Goal: Task Accomplishment & Management: Manage account settings

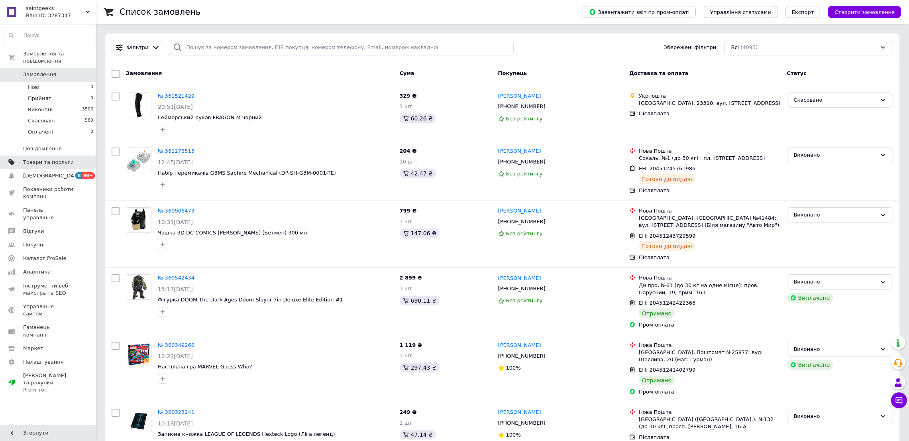
click at [58, 155] on link "Товари та послуги" at bounding box center [49, 162] width 98 height 14
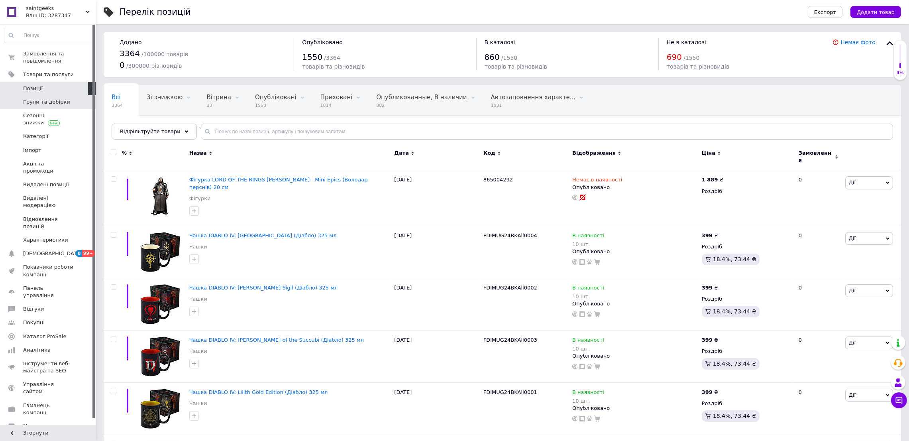
click at [42, 102] on span "Групи та добірки" at bounding box center [46, 101] width 47 height 7
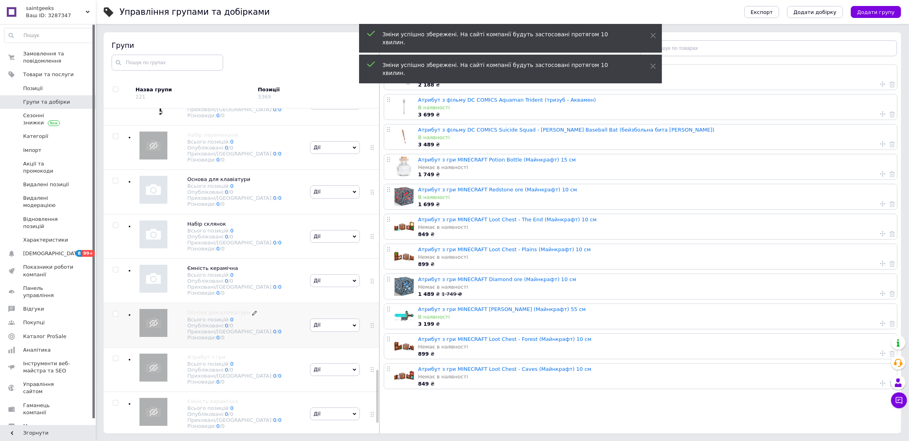
scroll to position [1661, 0]
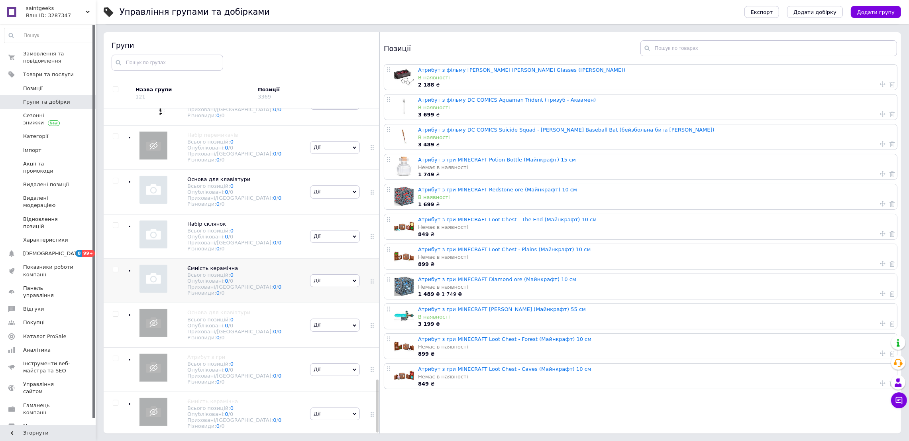
click at [346, 274] on span "Дії" at bounding box center [335, 280] width 50 height 13
click at [334, 290] on li "Приховати групу" at bounding box center [335, 299] width 49 height 18
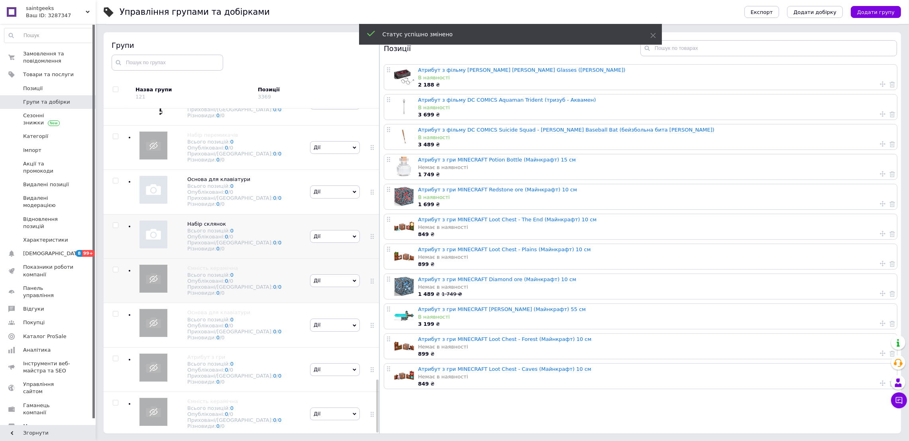
click at [348, 230] on span "Дії" at bounding box center [335, 236] width 50 height 13
click at [331, 246] on li "Приховати групу" at bounding box center [335, 255] width 49 height 18
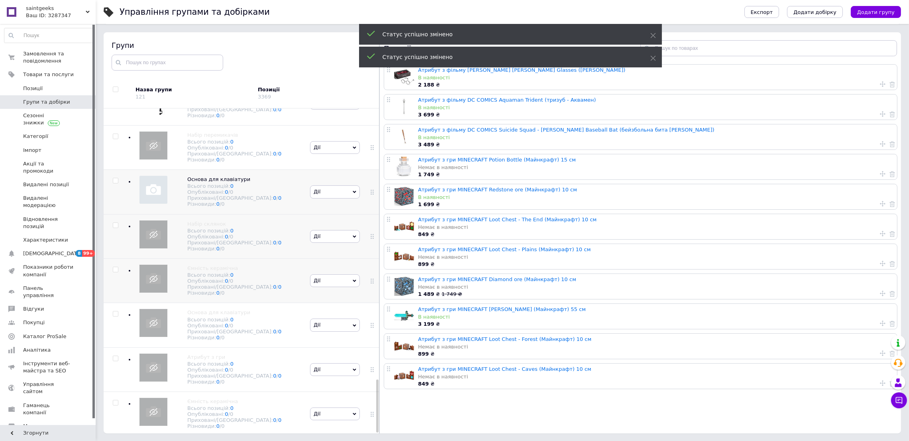
click at [353, 191] on icon at bounding box center [355, 192] width 4 height 2
click at [342, 202] on li "Приховати групу" at bounding box center [335, 211] width 49 height 18
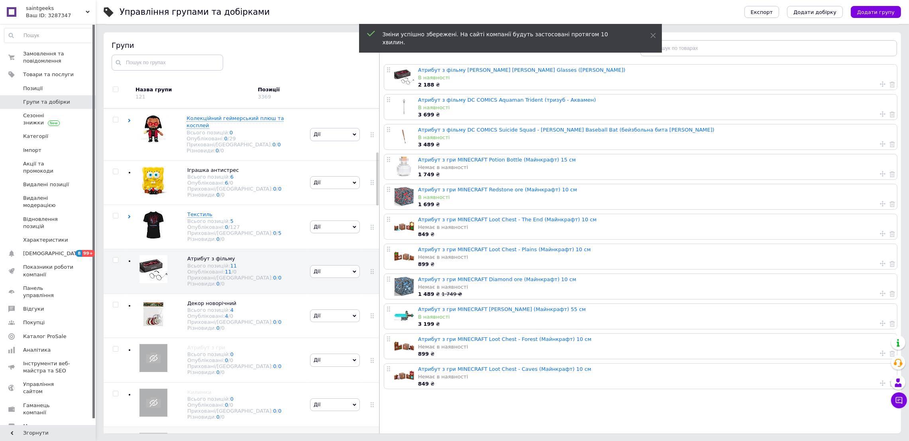
scroll to position [385, 0]
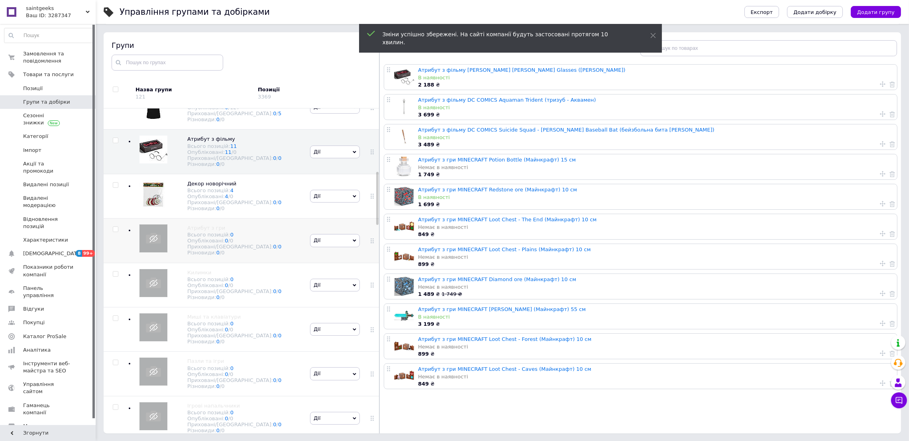
click at [353, 242] on icon at bounding box center [355, 241] width 4 height 4
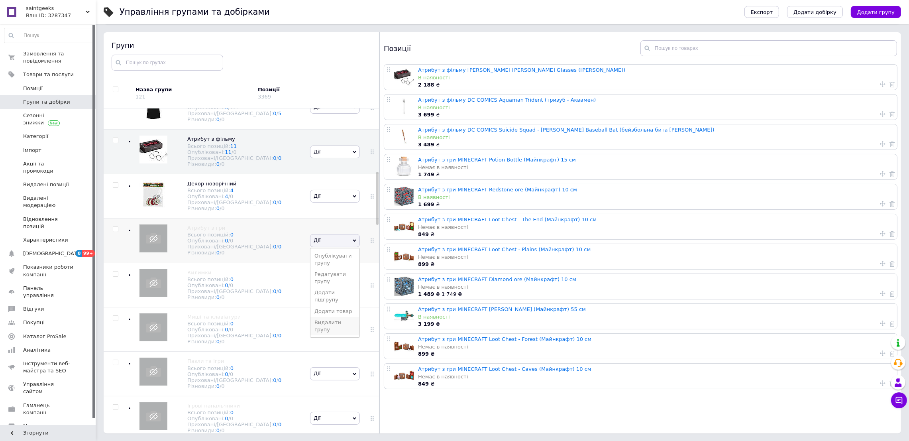
click at [324, 335] on li "Видалити групу" at bounding box center [335, 326] width 49 height 18
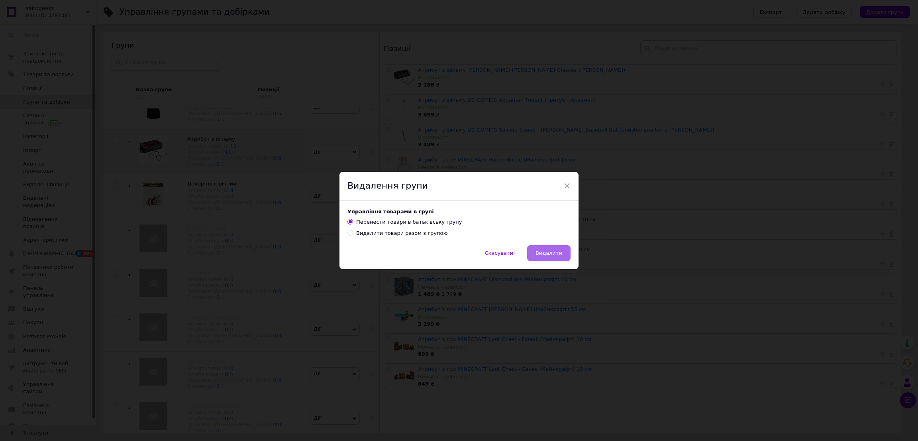
drag, startPoint x: 543, startPoint y: 256, endPoint x: 451, endPoint y: 271, distance: 92.5
click at [543, 256] on span "Видалити" at bounding box center [549, 253] width 27 height 6
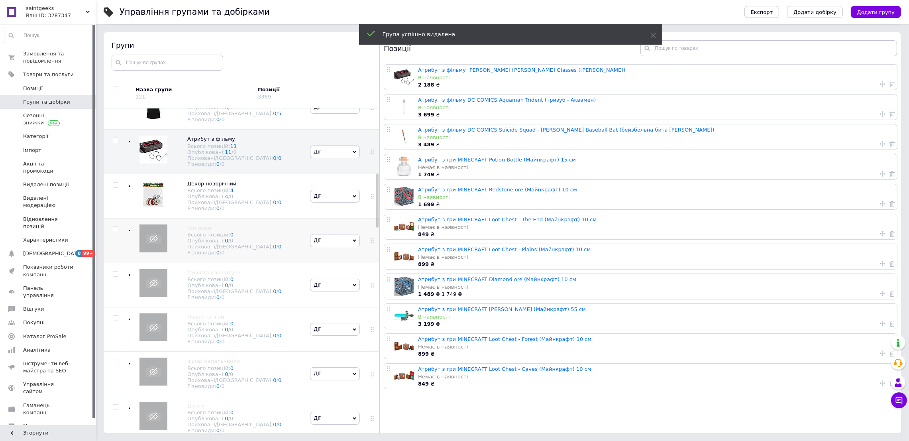
click at [344, 247] on span "Дії" at bounding box center [335, 240] width 50 height 13
click at [338, 335] on li "Видалити групу" at bounding box center [335, 326] width 49 height 18
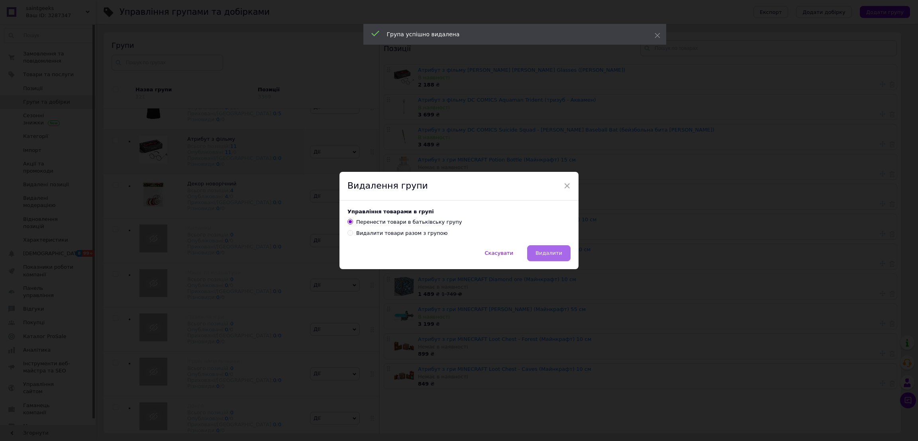
click at [542, 255] on span "Видалити" at bounding box center [549, 253] width 27 height 6
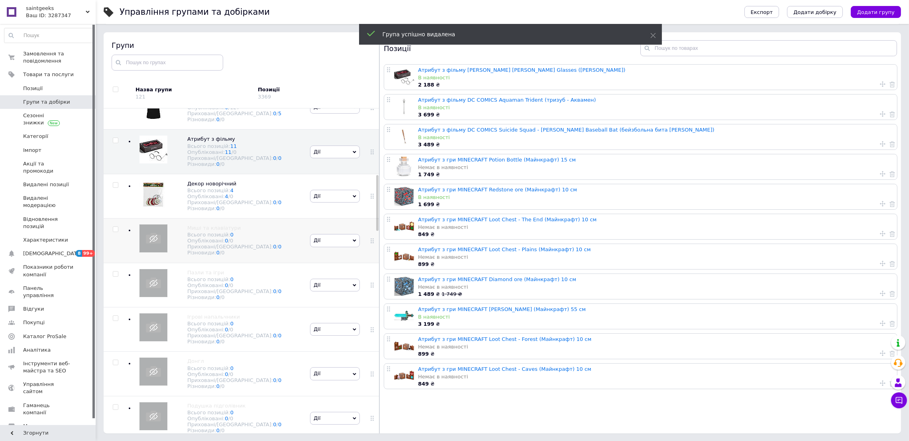
click at [345, 247] on span "Дії" at bounding box center [335, 240] width 50 height 13
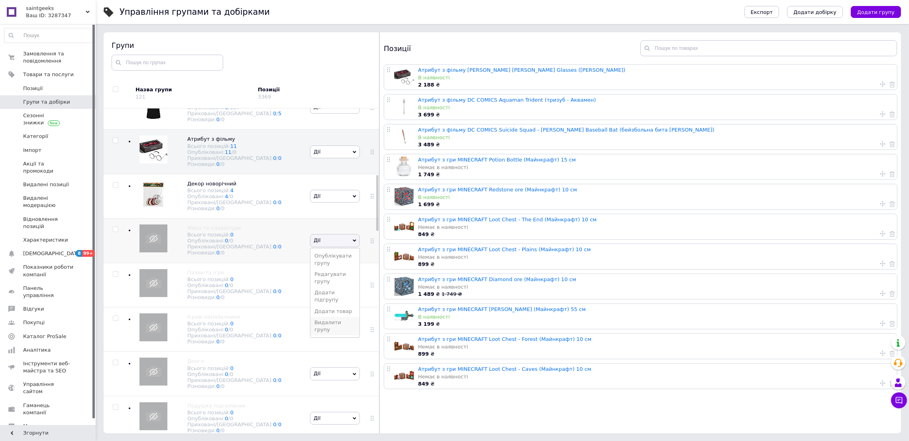
click at [336, 335] on li "Видалити групу" at bounding box center [335, 326] width 49 height 18
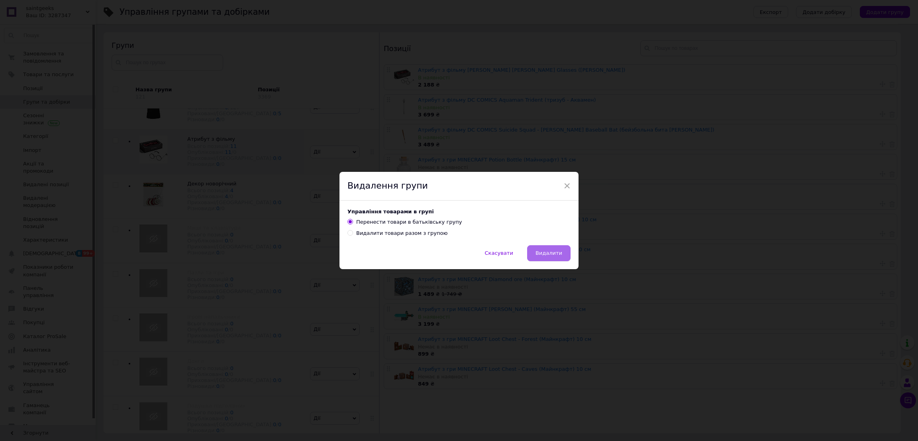
click at [539, 254] on span "Видалити" at bounding box center [549, 253] width 27 height 6
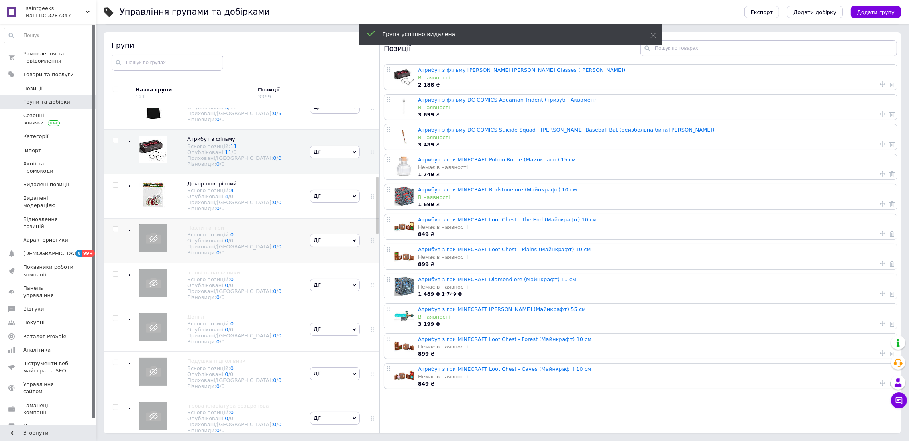
click at [346, 247] on span "Дії" at bounding box center [335, 240] width 50 height 13
click at [325, 335] on li "Видалити групу" at bounding box center [335, 326] width 49 height 18
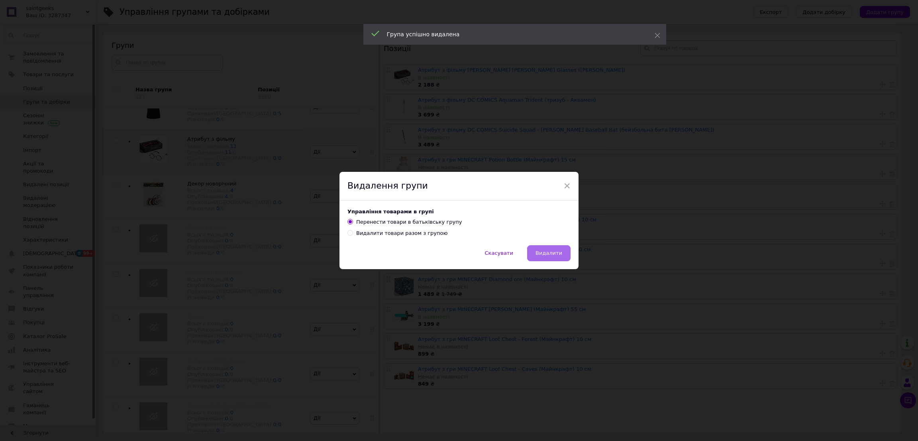
click at [539, 253] on span "Видалити" at bounding box center [549, 253] width 27 height 6
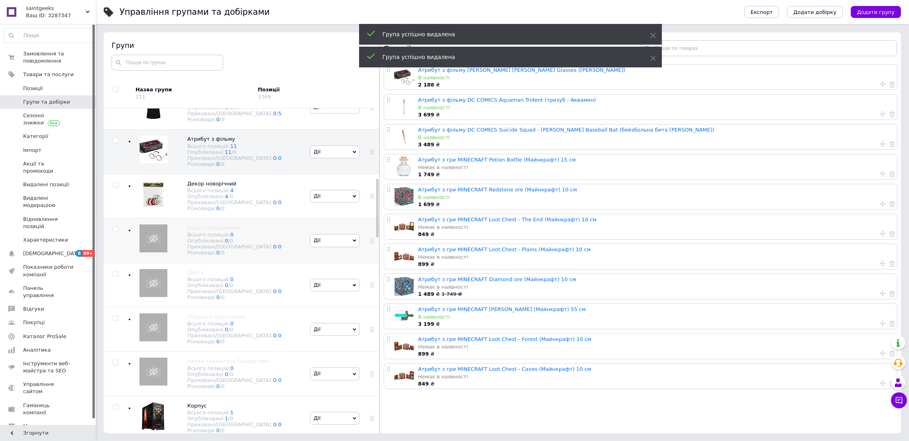
click at [339, 247] on span "Дії" at bounding box center [335, 240] width 50 height 13
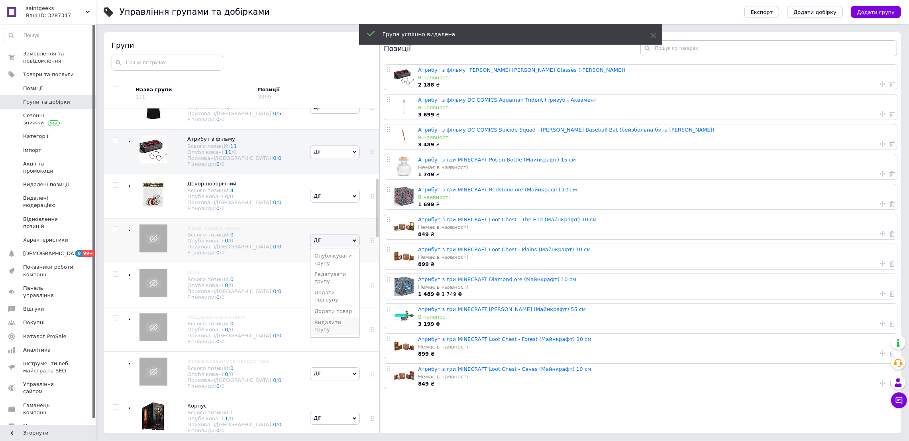
click at [328, 335] on li "Видалити групу" at bounding box center [335, 326] width 49 height 18
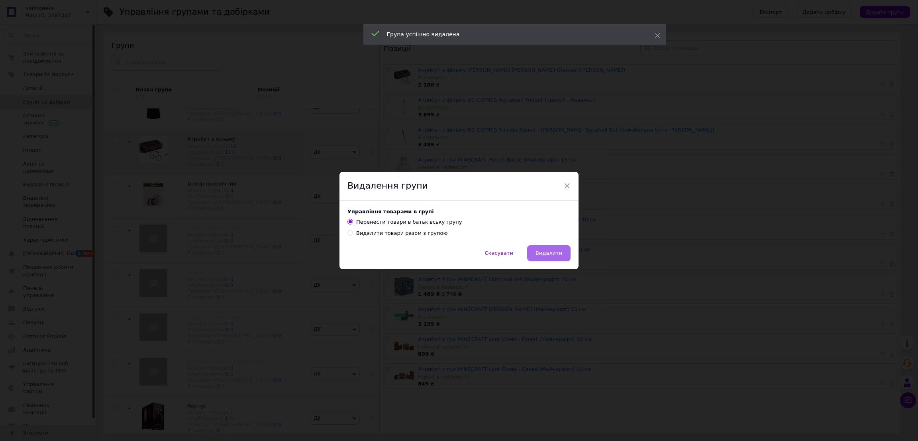
click at [537, 253] on button "Видалити" at bounding box center [548, 253] width 43 height 16
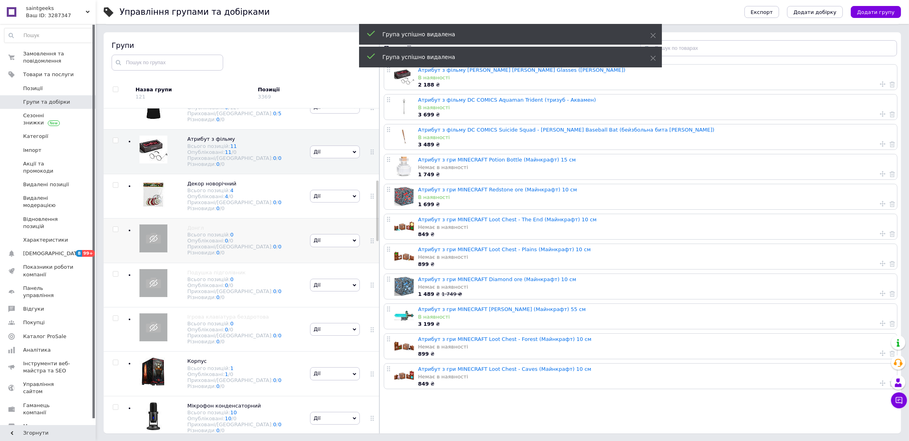
click at [334, 247] on span "Дії" at bounding box center [335, 240] width 50 height 13
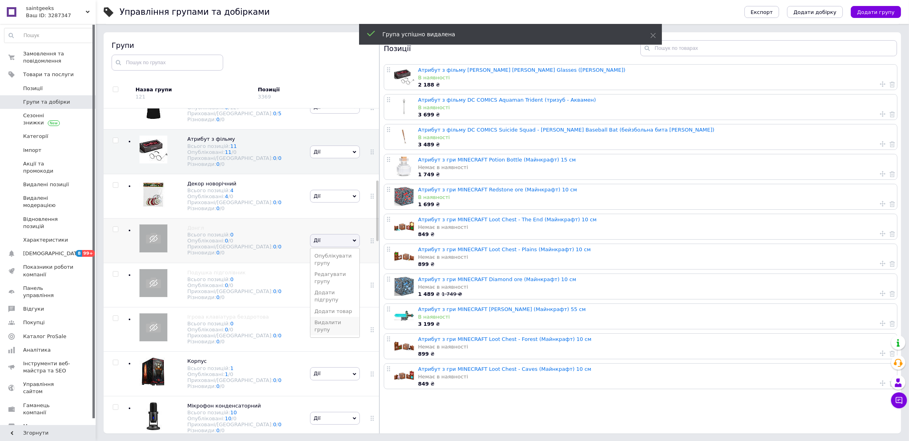
click at [330, 335] on li "Видалити групу" at bounding box center [335, 326] width 49 height 18
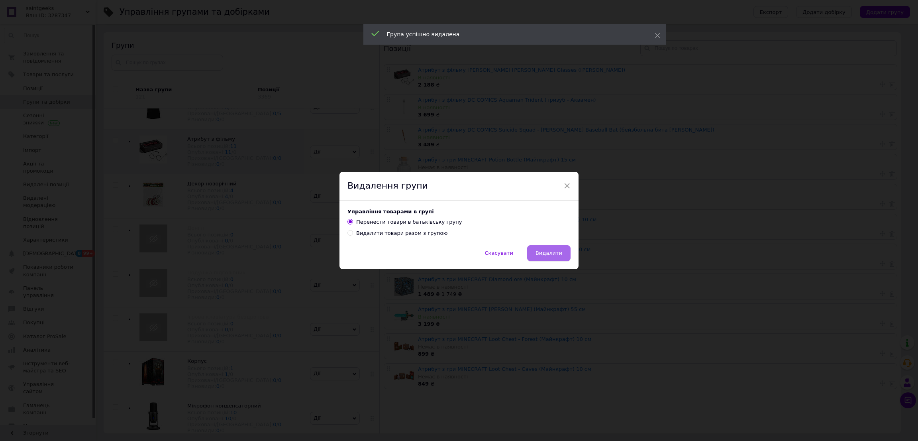
click at [563, 256] on button "Видалити" at bounding box center [548, 253] width 43 height 16
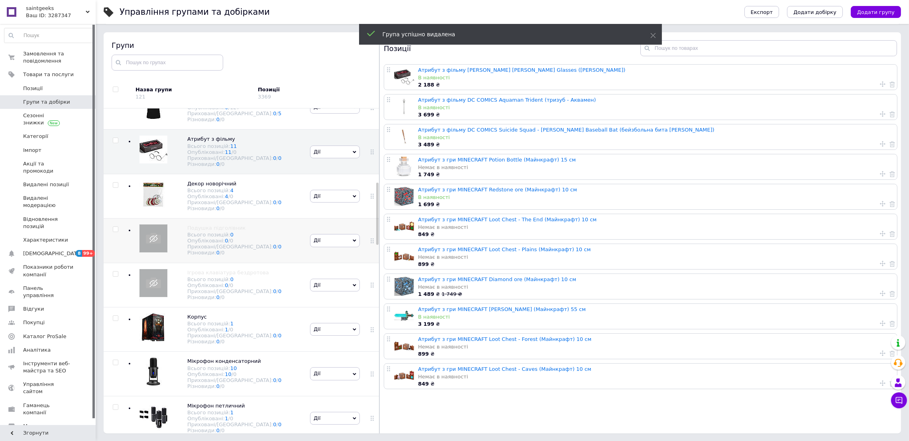
click at [322, 247] on span "Дії" at bounding box center [335, 240] width 50 height 13
click at [325, 335] on li "Видалити групу" at bounding box center [335, 326] width 49 height 18
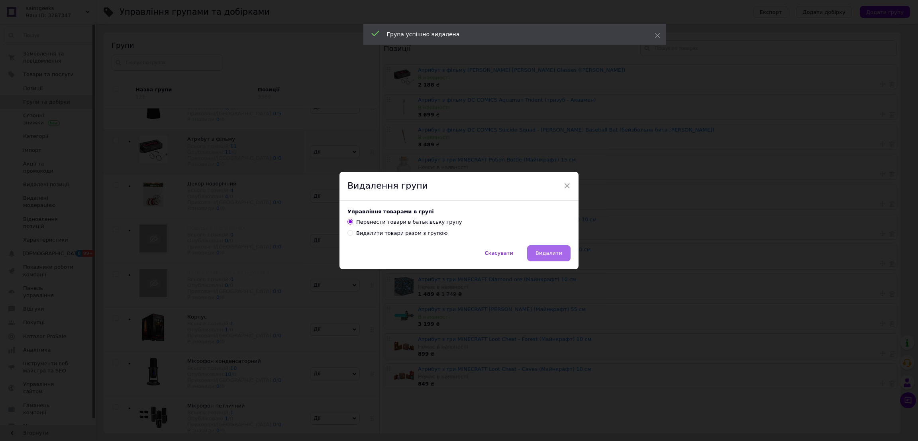
click at [535, 250] on button "Видалити" at bounding box center [548, 253] width 43 height 16
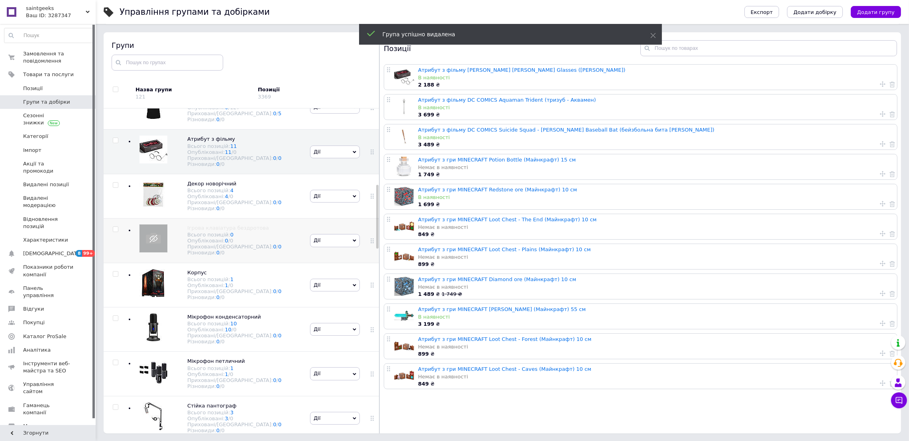
click at [353, 242] on icon at bounding box center [355, 241] width 4 height 4
click at [329, 335] on li "Видалити групу" at bounding box center [335, 326] width 49 height 18
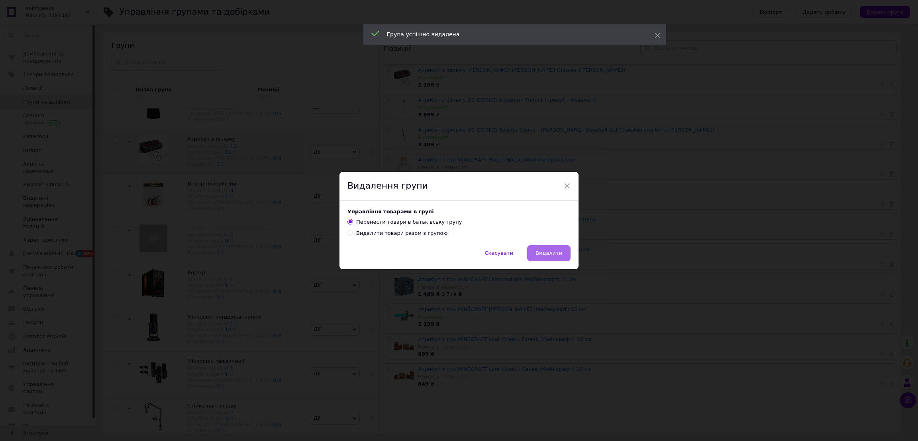
click at [554, 252] on span "Видалити" at bounding box center [549, 253] width 27 height 6
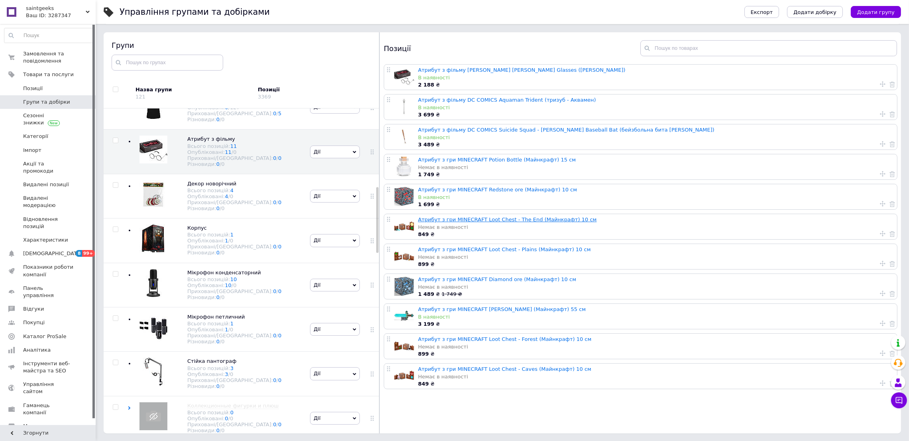
scroll to position [0, 0]
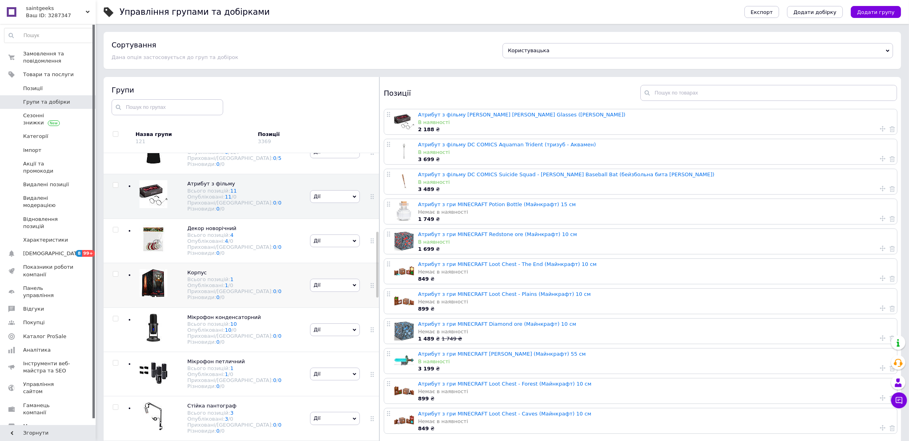
click at [338, 291] on span "Дії" at bounding box center [335, 285] width 50 height 13
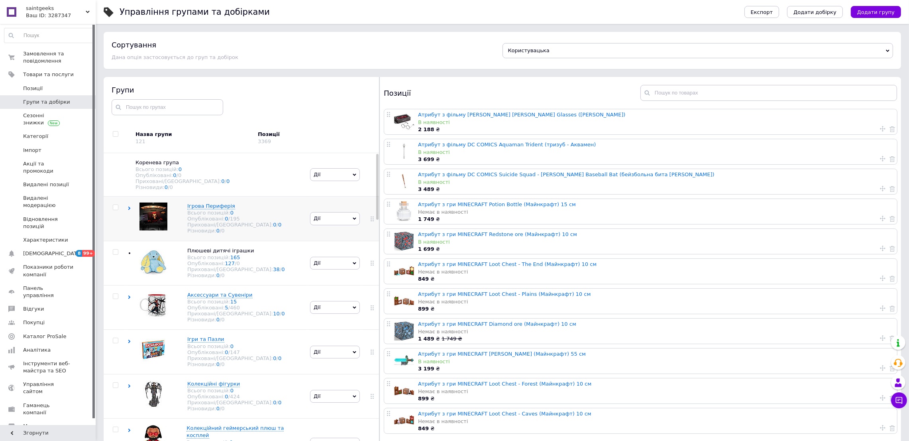
click at [130, 210] on icon at bounding box center [130, 208] width 4 height 4
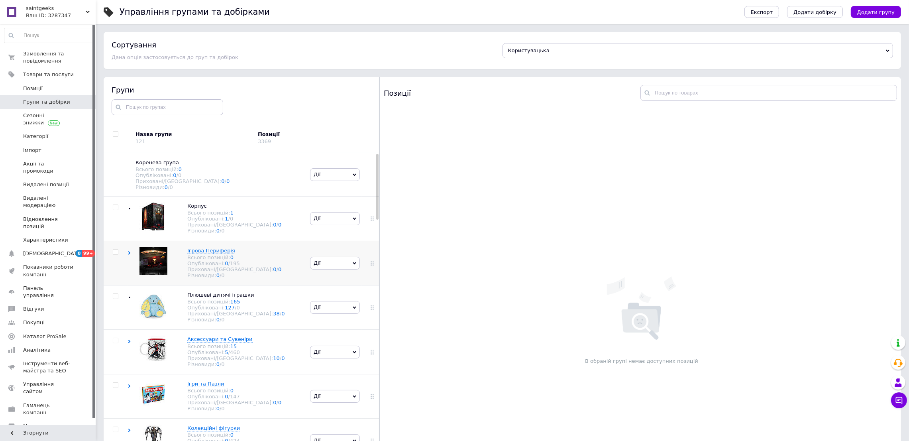
click at [136, 261] on div at bounding box center [154, 263] width 36 height 32
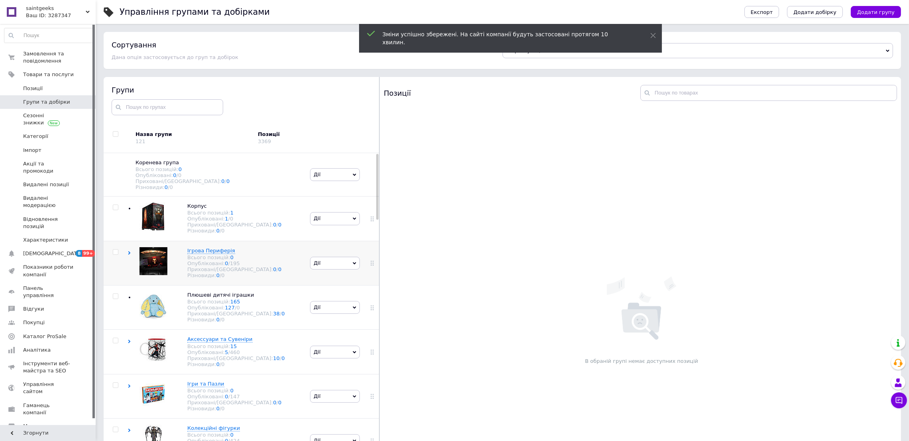
click at [128, 255] on icon at bounding box center [130, 253] width 4 height 4
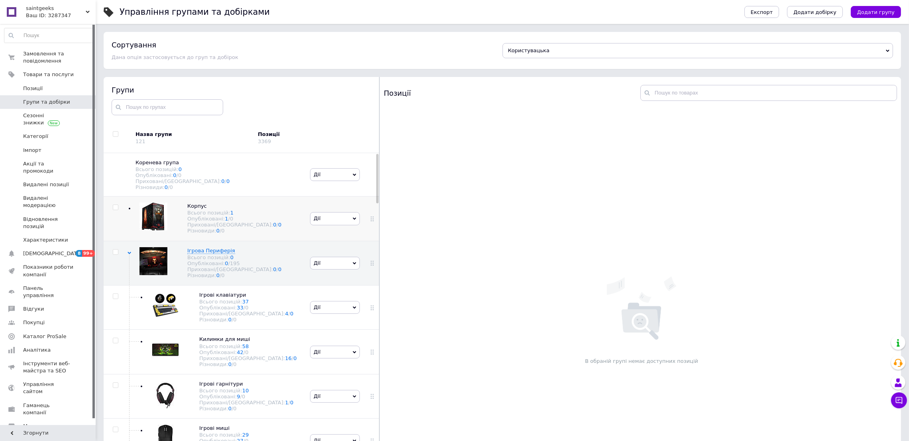
click at [114, 210] on input "checkbox" at bounding box center [115, 207] width 5 height 5
checkbox input "true"
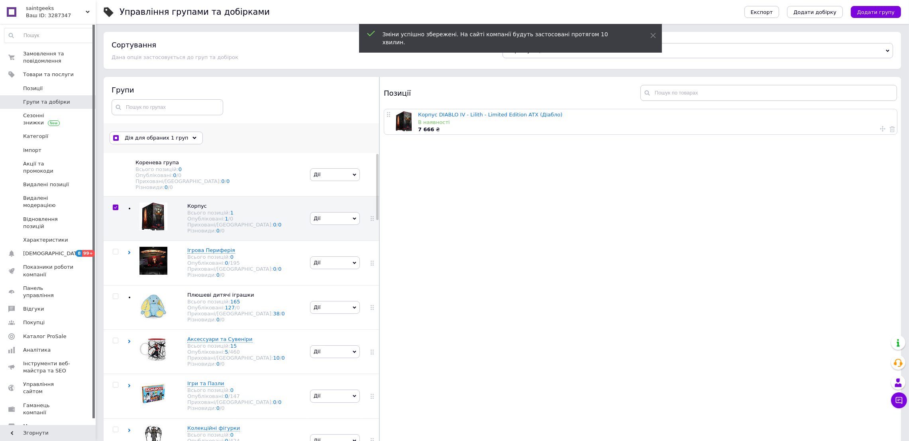
click at [156, 142] on span "Дія для обраних 1 груп" at bounding box center [157, 137] width 64 height 7
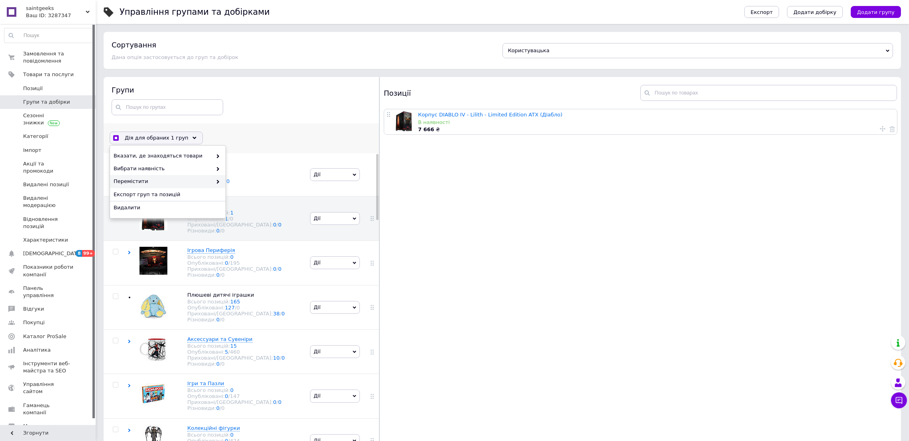
click at [181, 181] on span "Перемістити" at bounding box center [163, 181] width 98 height 7
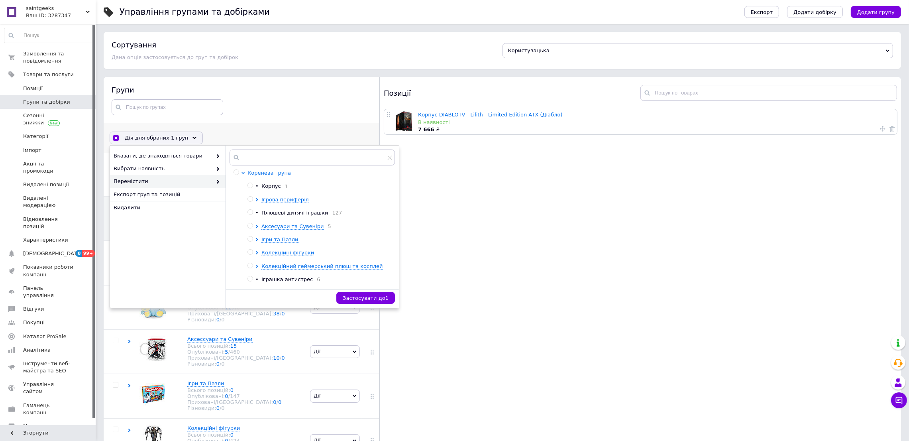
click at [250, 199] on input "radio" at bounding box center [250, 199] width 5 height 5
radio input "true"
click at [355, 299] on span "Застосувати до 1" at bounding box center [366, 298] width 46 height 6
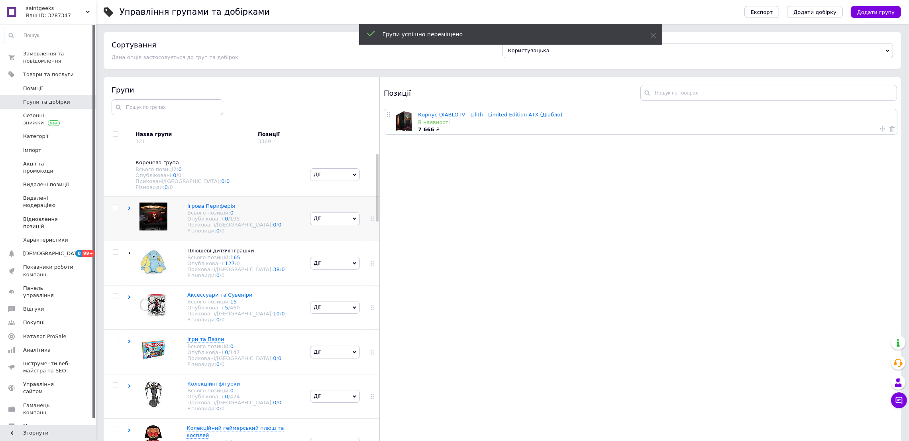
drag, startPoint x: 131, startPoint y: 212, endPoint x: 135, endPoint y: 215, distance: 5.0
click at [132, 213] on div "Ігрова Периферія Всього позицій: 0 Опубліковані: 0 / 195 Приховані/Видалені: 0 …" at bounding box center [218, 219] width 181 height 44
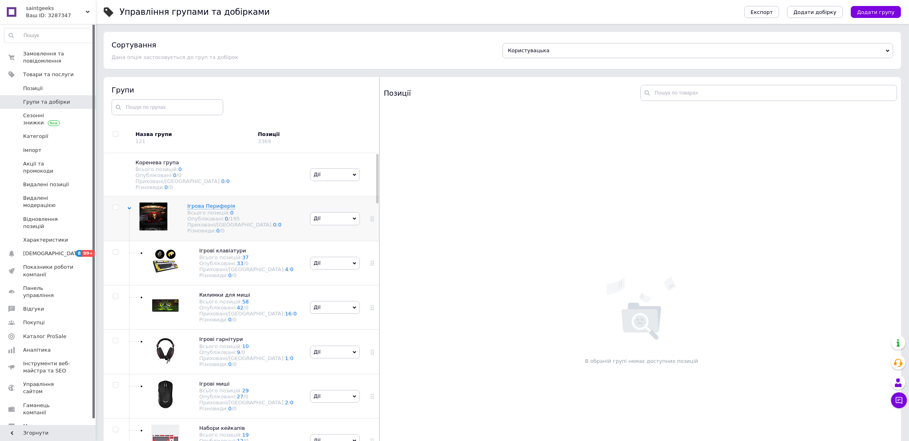
click at [130, 210] on icon at bounding box center [130, 208] width 4 height 4
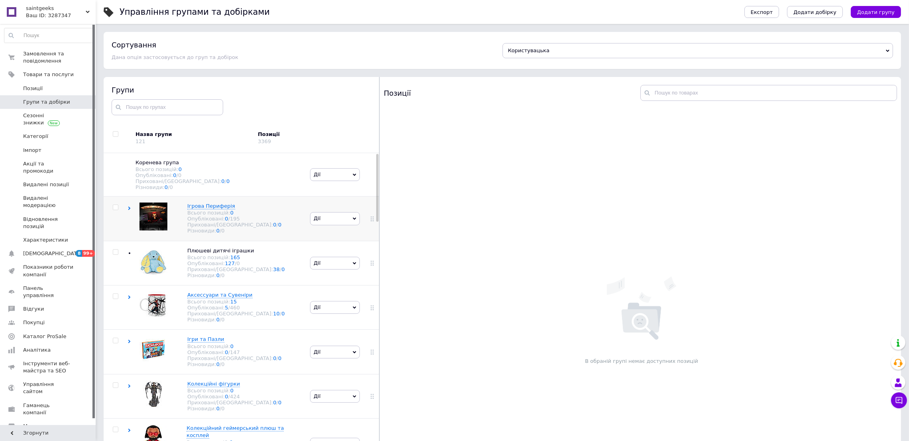
click at [130, 210] on icon at bounding box center [130, 208] width 4 height 4
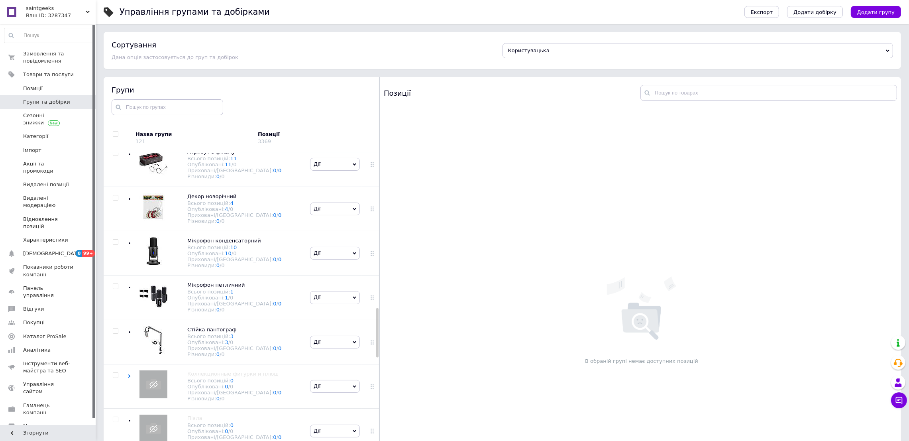
scroll to position [1016, 0]
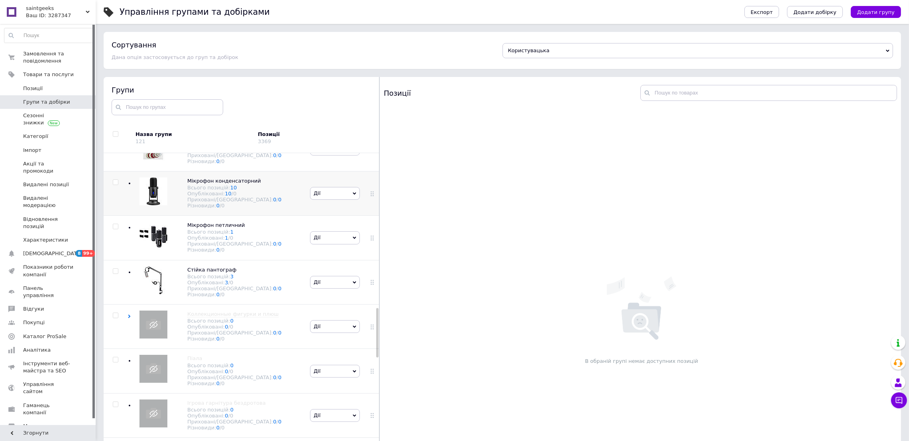
click at [116, 185] on input "checkbox" at bounding box center [115, 182] width 5 height 5
checkbox input "true"
click at [116, 260] on div at bounding box center [116, 237] width 24 height 44
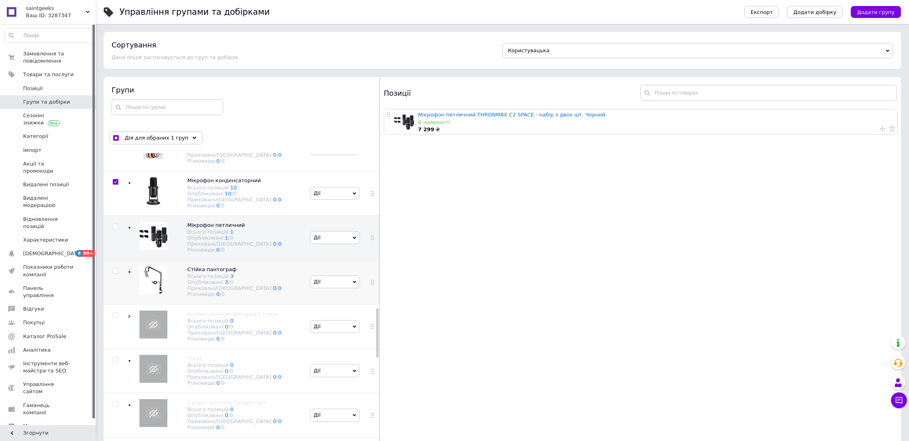
drag, startPoint x: 113, startPoint y: 356, endPoint x: 113, endPoint y: 351, distance: 5.2
click at [113, 273] on input "checkbox" at bounding box center [115, 270] width 5 height 5
checkbox input "true"
click at [115, 229] on input "checkbox" at bounding box center [115, 226] width 5 height 5
checkbox input "true"
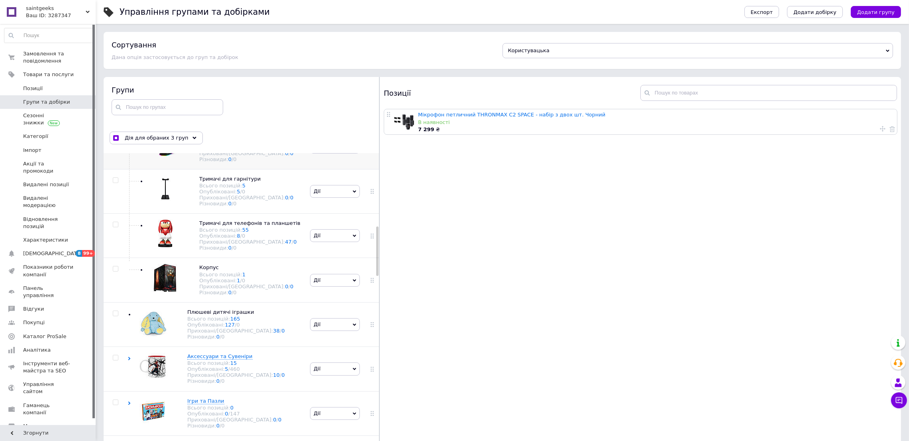
scroll to position [419, 0]
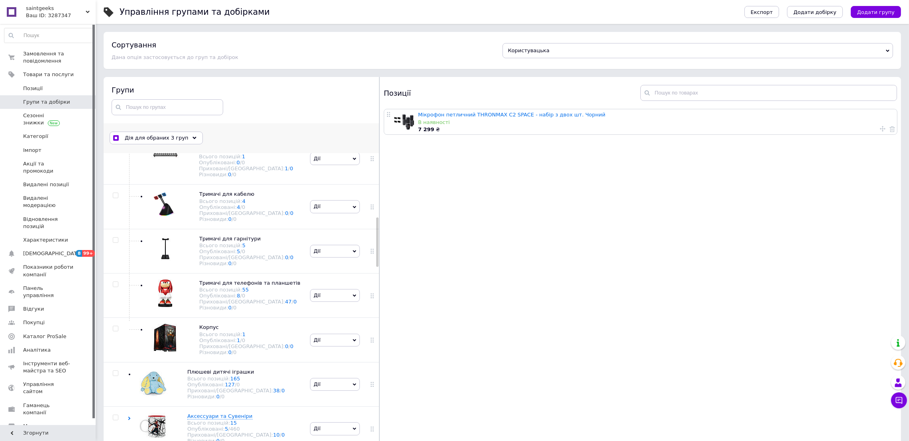
click at [193, 138] on icon at bounding box center [195, 138] width 4 height 4
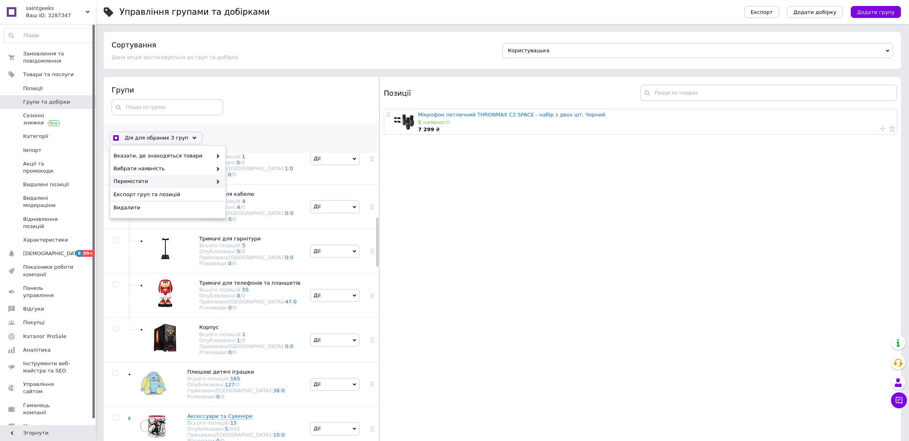
click at [189, 178] on span "Перемістити" at bounding box center [163, 181] width 98 height 7
click at [147, 178] on span "Перемістити" at bounding box center [163, 181] width 98 height 7
click at [240, 172] on div at bounding box center [238, 172] width 8 height 7
click at [243, 172] on icon at bounding box center [243, 172] width 2 height 3
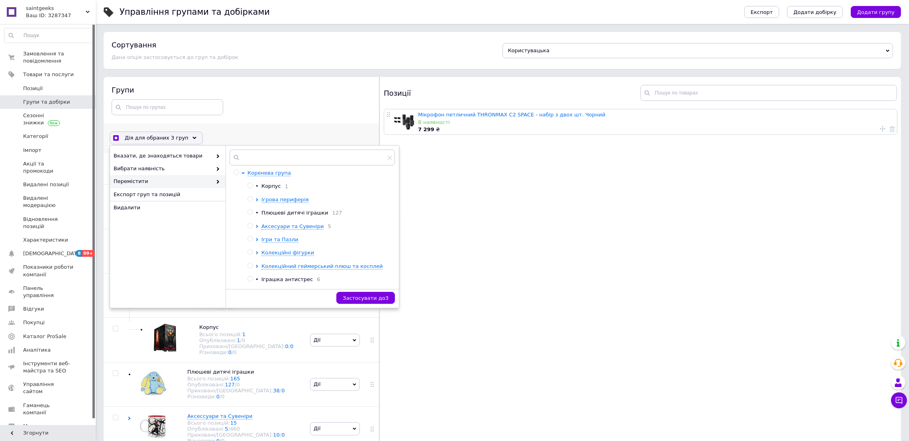
click at [256, 198] on div at bounding box center [259, 199] width 6 height 7
click at [257, 201] on icon at bounding box center [257, 199] width 2 height 3
click at [248, 200] on input "radio" at bounding box center [250, 199] width 5 height 5
radio input "true"
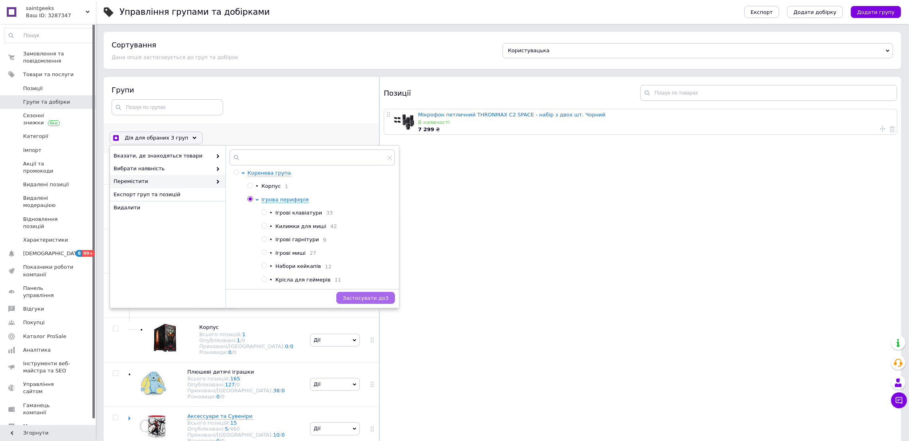
click at [371, 297] on span "Застосувати до 3" at bounding box center [366, 298] width 46 height 6
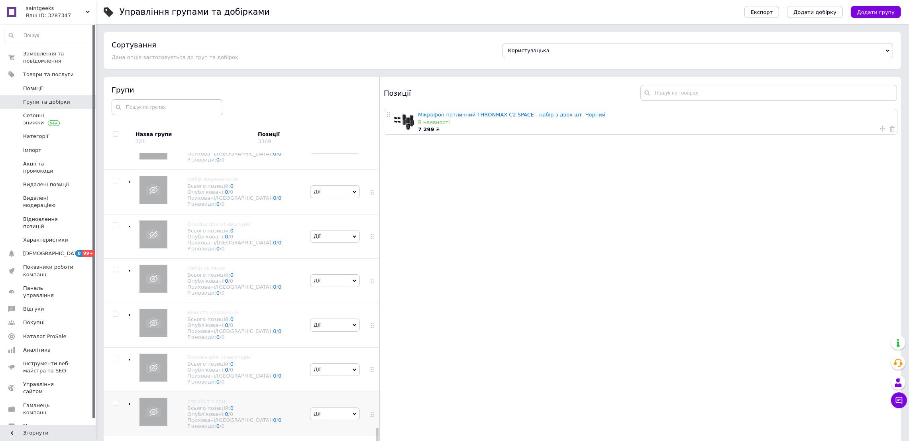
scroll to position [45, 0]
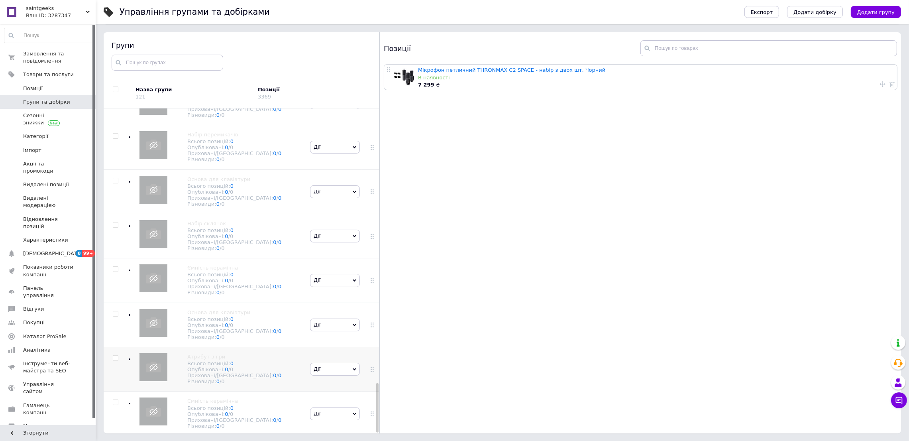
click at [322, 367] on span "Дії" at bounding box center [335, 369] width 50 height 13
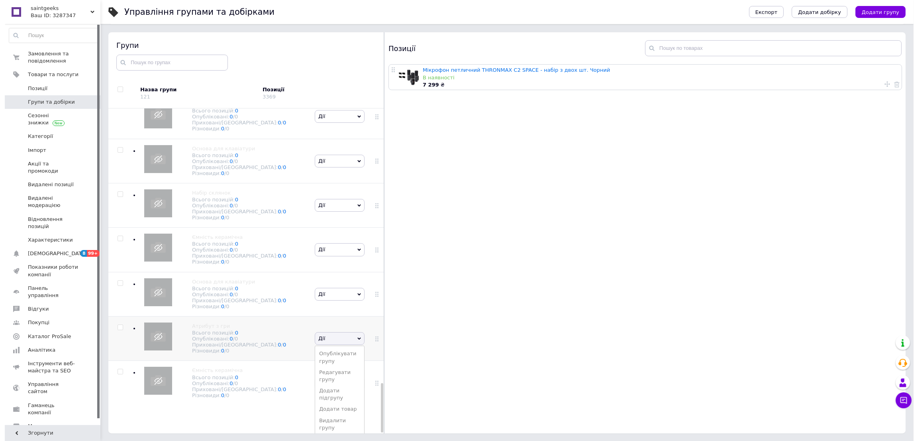
scroll to position [1810, 0]
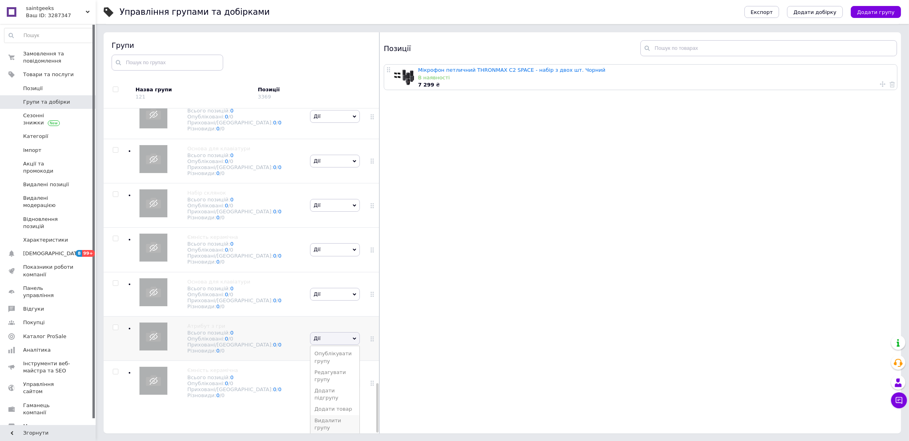
click at [330, 423] on li "Видалити групу" at bounding box center [335, 424] width 49 height 18
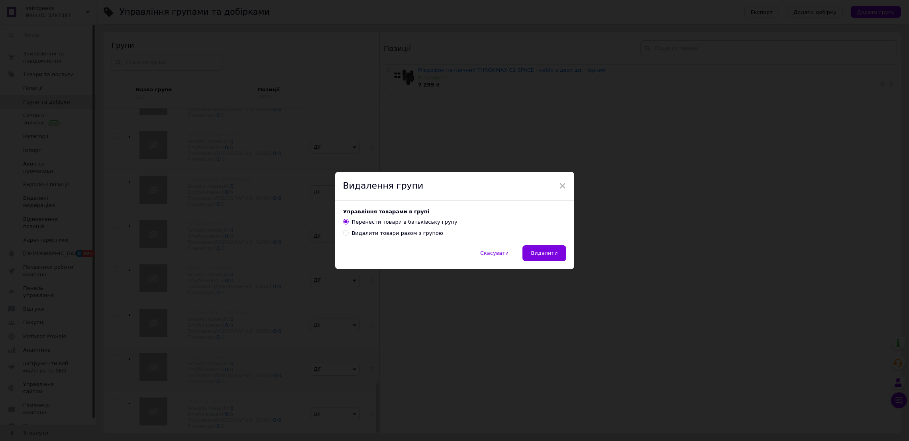
scroll to position [1807, 0]
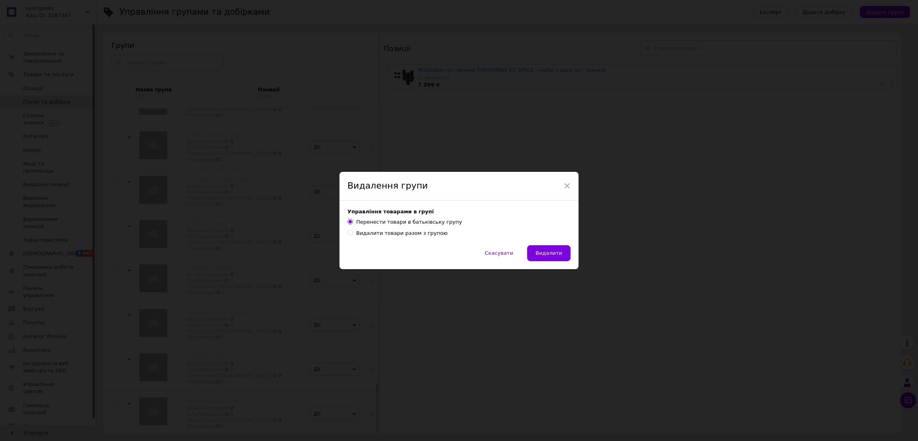
drag, startPoint x: 546, startPoint y: 255, endPoint x: 515, endPoint y: 257, distance: 31.6
click at [546, 255] on span "Видалити" at bounding box center [549, 253] width 27 height 6
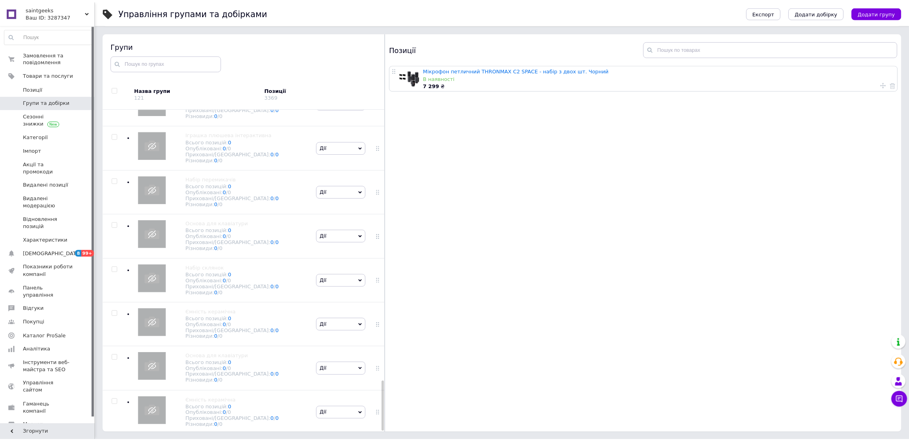
scroll to position [1758, 0]
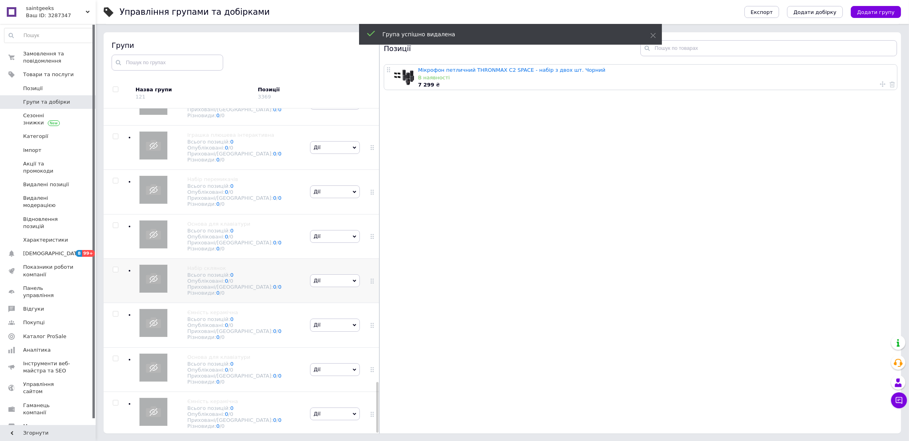
click at [347, 274] on span "Дії" at bounding box center [335, 280] width 50 height 13
click at [335, 357] on li "Видалити групу" at bounding box center [335, 366] width 49 height 18
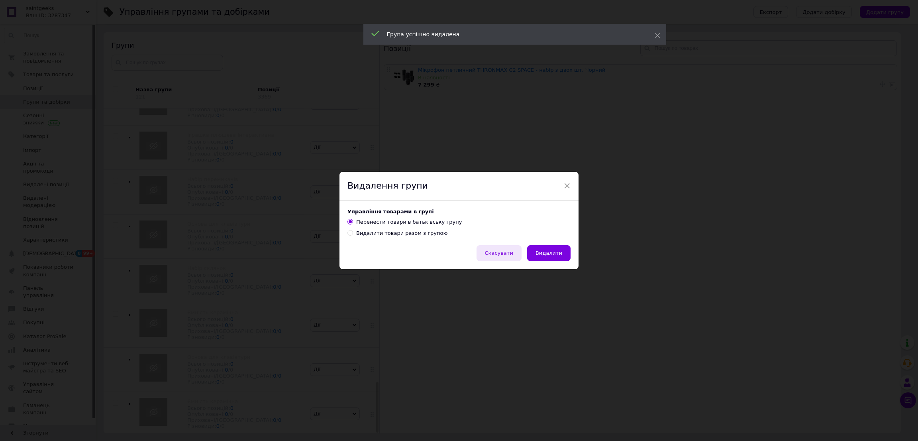
click at [521, 259] on button "Скасувати" at bounding box center [499, 253] width 45 height 16
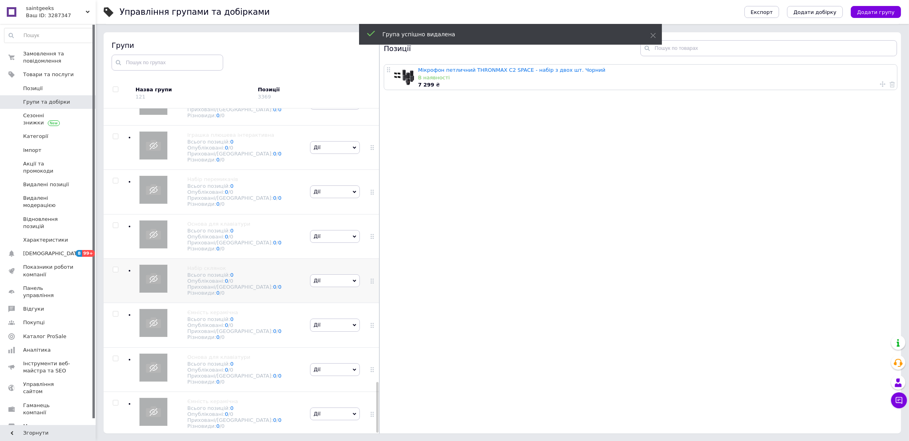
click at [319, 274] on span "Дії" at bounding box center [335, 280] width 50 height 13
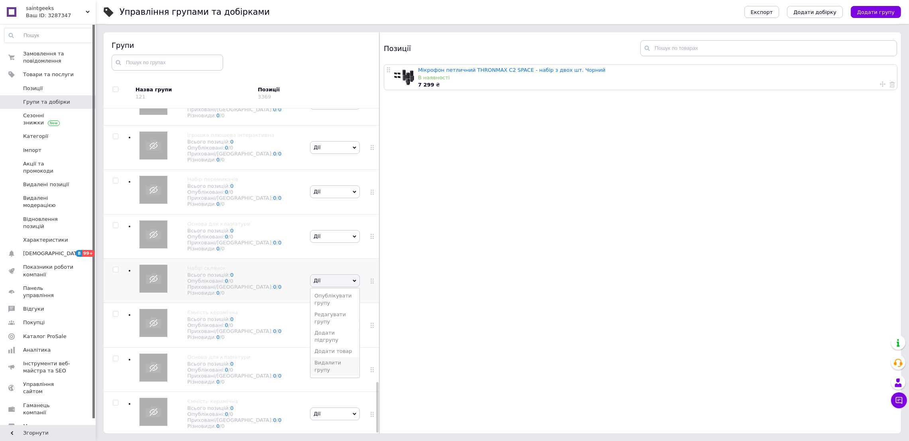
click at [328, 357] on li "Видалити групу" at bounding box center [335, 366] width 49 height 18
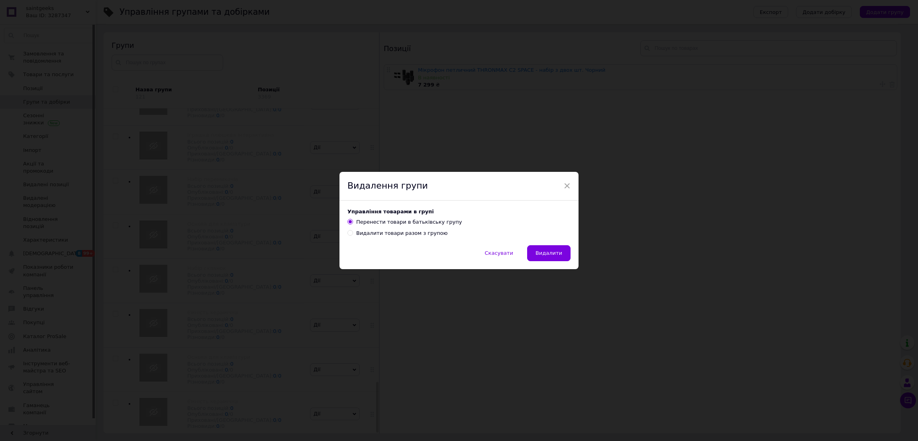
drag, startPoint x: 549, startPoint y: 250, endPoint x: 544, endPoint y: 254, distance: 6.9
click at [548, 252] on button "Видалити" at bounding box center [548, 253] width 43 height 16
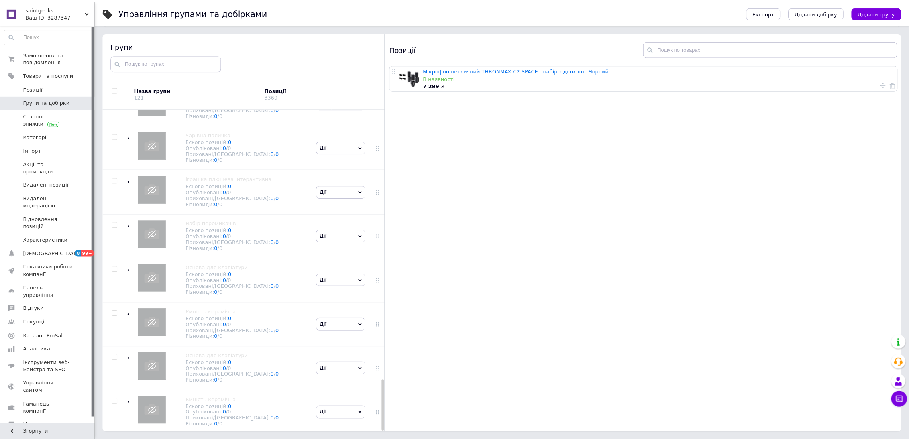
scroll to position [1710, 0]
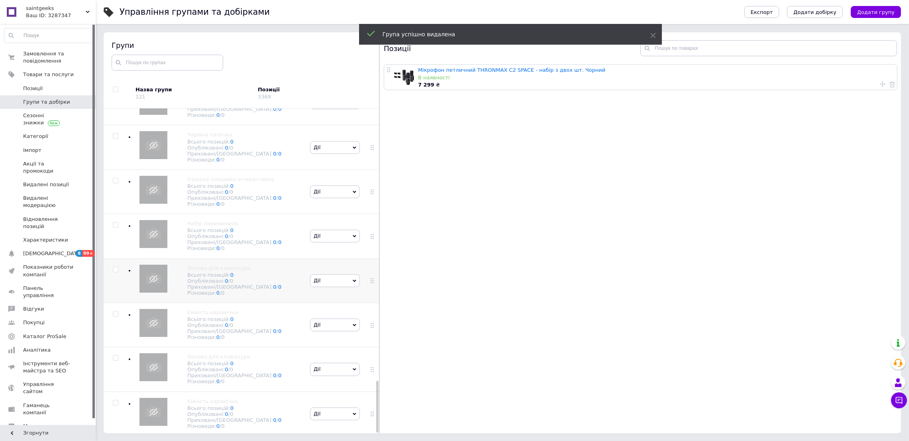
drag, startPoint x: 330, startPoint y: 261, endPoint x: 338, endPoint y: 275, distance: 16.4
click at [330, 274] on span "Дії" at bounding box center [335, 280] width 50 height 13
click at [324, 357] on li "Видалити групу" at bounding box center [335, 366] width 49 height 18
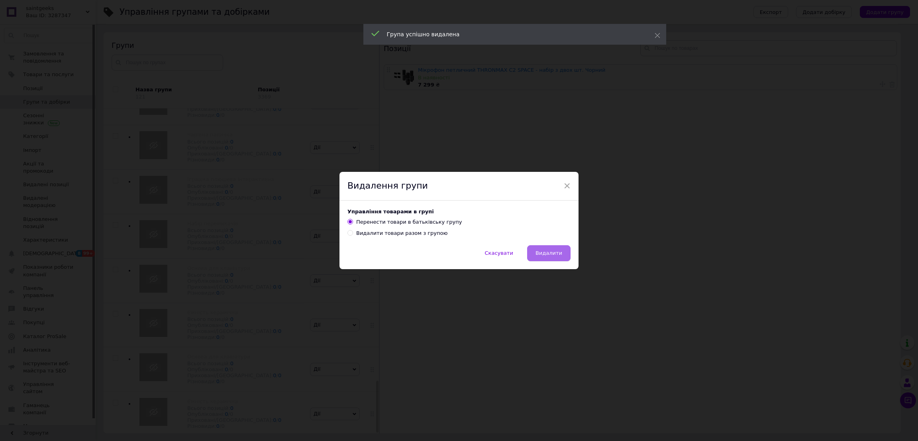
click at [553, 253] on span "Видалити" at bounding box center [549, 253] width 27 height 6
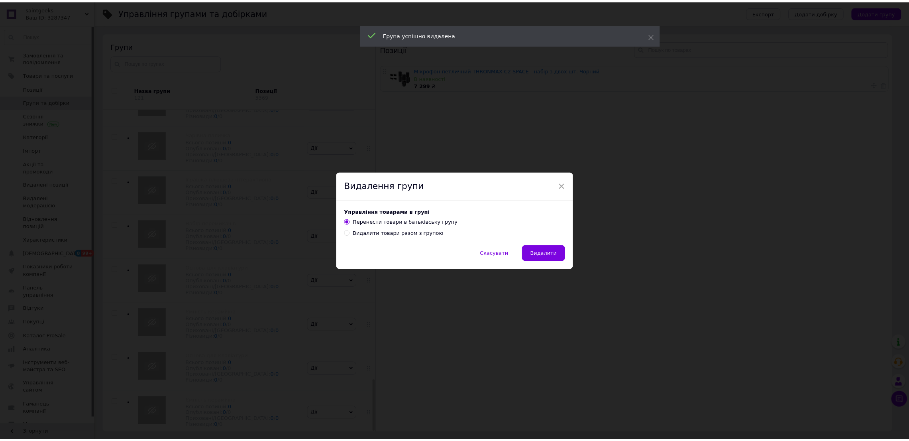
scroll to position [1661, 0]
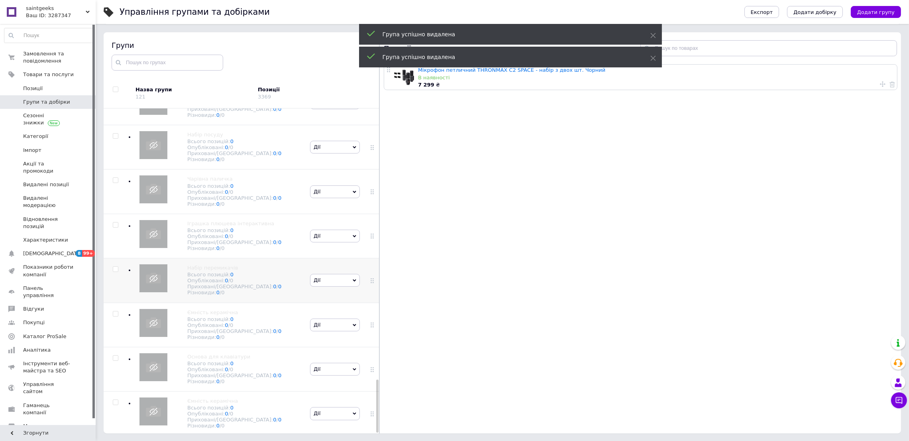
click at [333, 274] on span "Дії" at bounding box center [335, 280] width 50 height 13
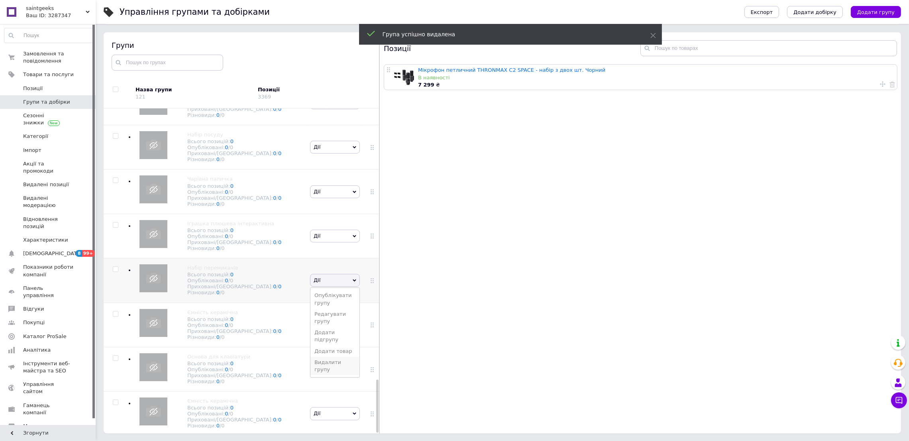
click at [330, 357] on li "Видалити групу" at bounding box center [335, 366] width 49 height 18
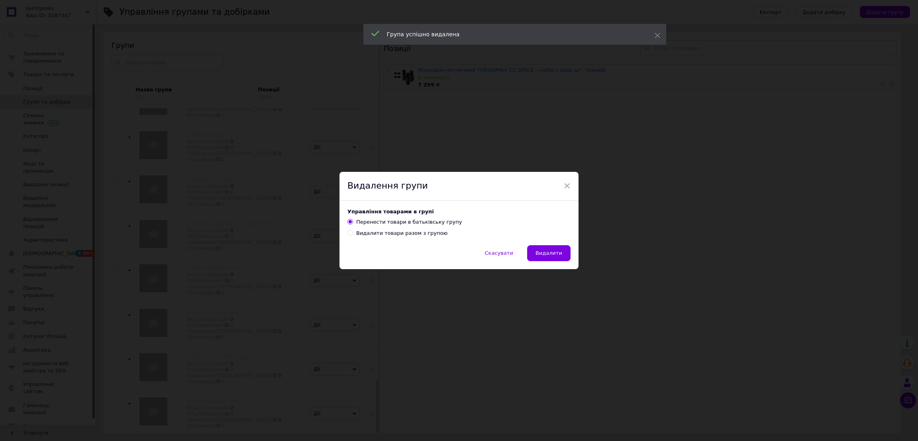
drag, startPoint x: 551, startPoint y: 254, endPoint x: 521, endPoint y: 261, distance: 31.0
click at [550, 254] on span "Видалити" at bounding box center [549, 253] width 27 height 6
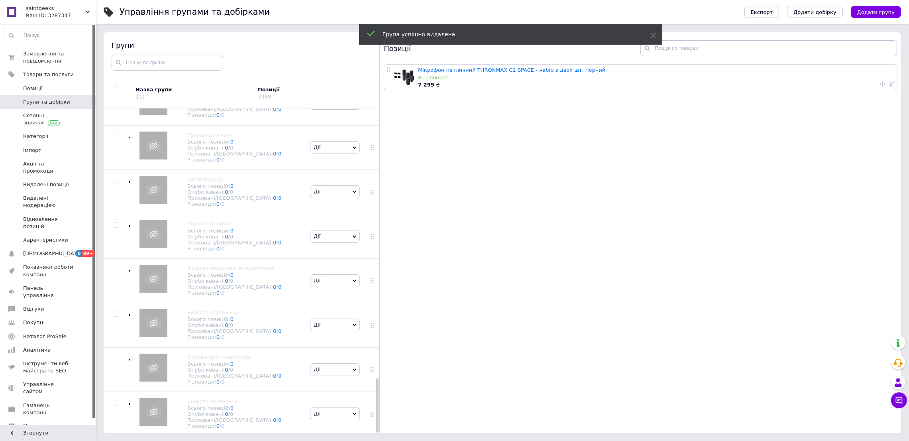
scroll to position [1613, 0]
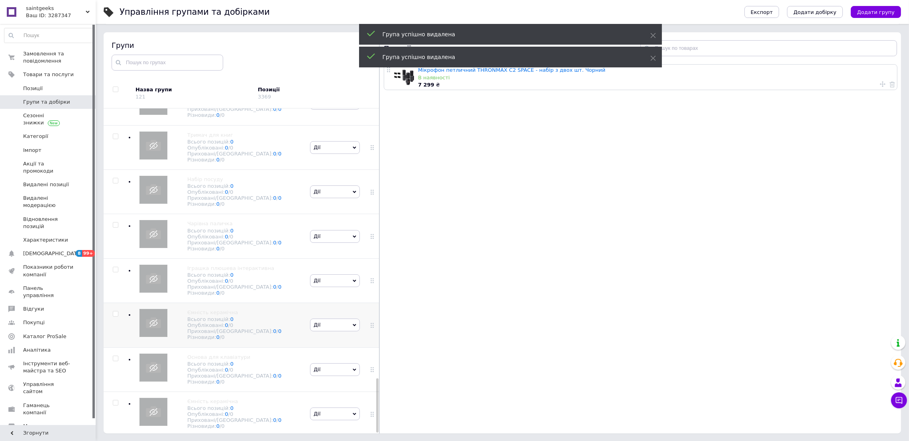
click at [327, 318] on span "Дії" at bounding box center [335, 324] width 50 height 13
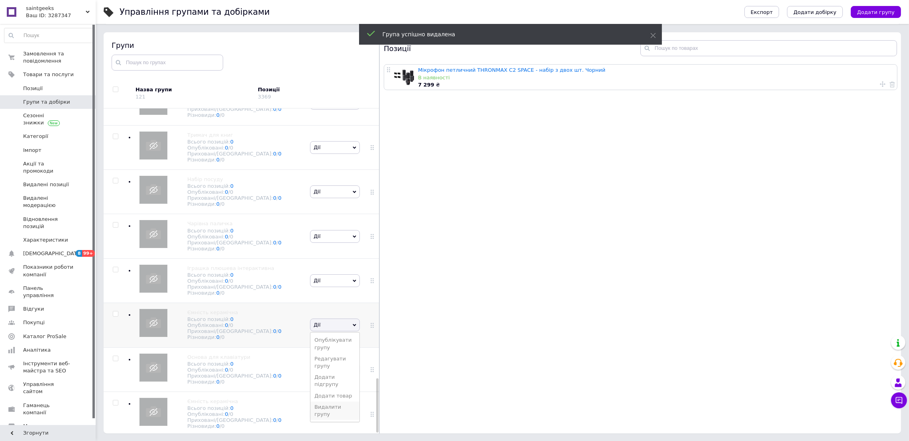
click at [321, 401] on li "Видалити групу" at bounding box center [335, 410] width 49 height 18
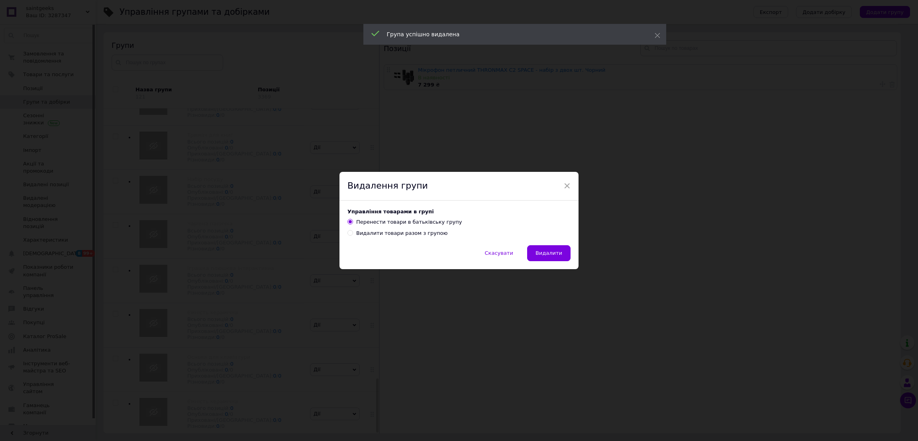
drag, startPoint x: 549, startPoint y: 252, endPoint x: 501, endPoint y: 270, distance: 50.9
click at [548, 252] on span "Видалити" at bounding box center [549, 253] width 27 height 6
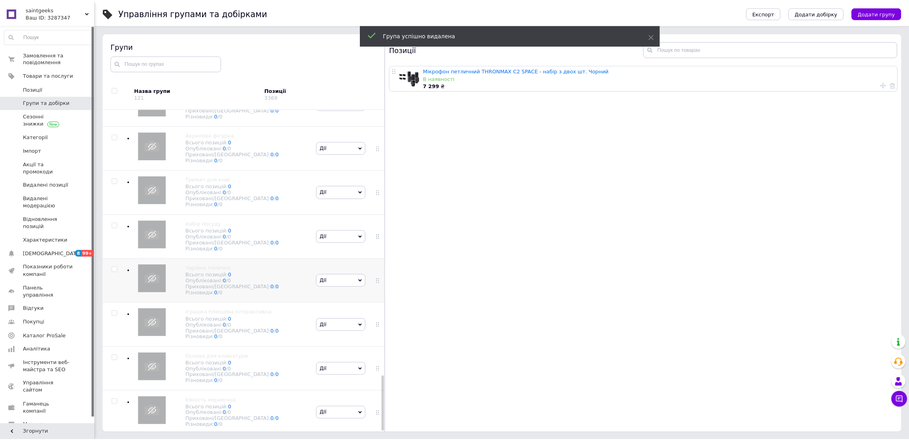
scroll to position [1565, 0]
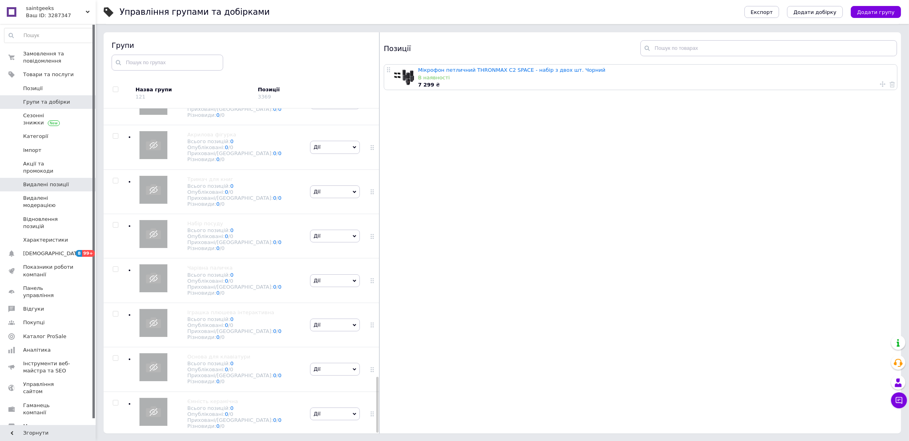
click at [59, 178] on link "Видалені позиції" at bounding box center [49, 185] width 98 height 14
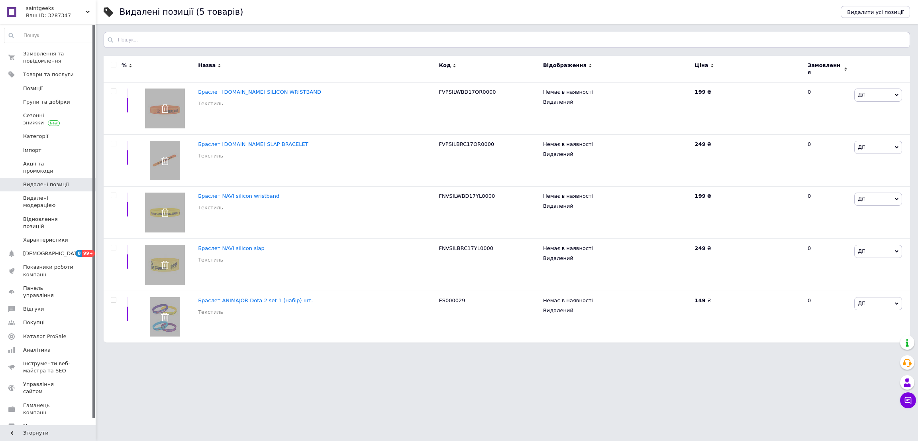
click at [112, 67] on input "checkbox" at bounding box center [113, 64] width 5 height 5
checkbox input "true"
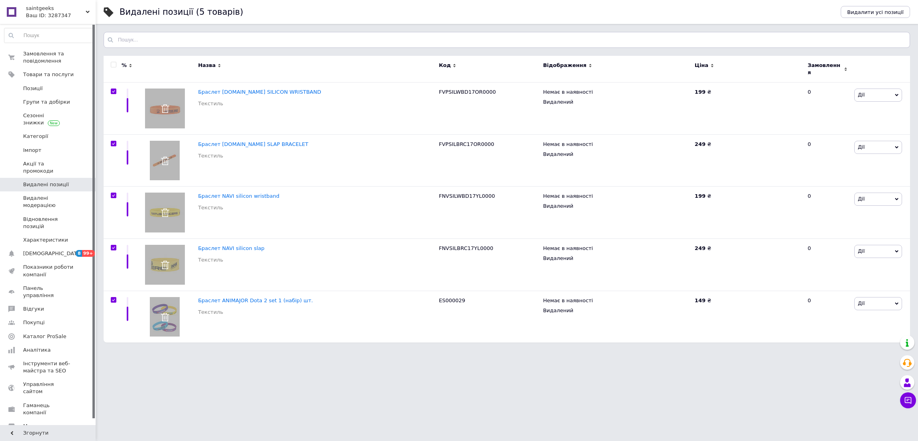
checkbox input "true"
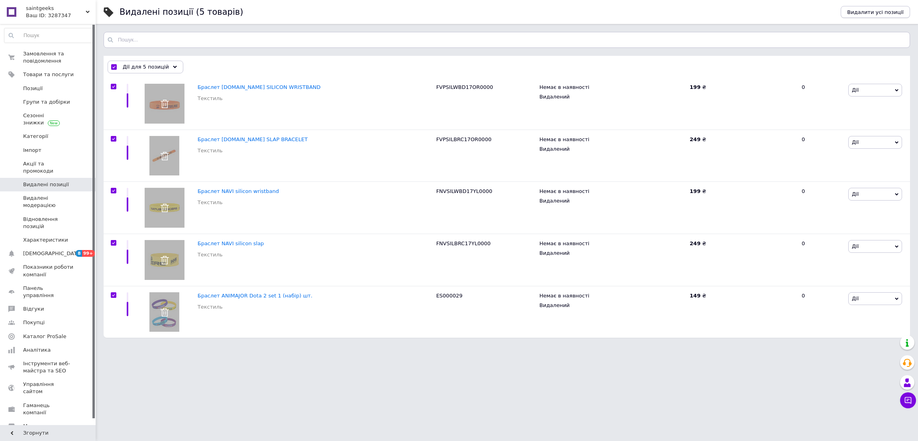
click at [898, 10] on span "Видалити усі позиції" at bounding box center [875, 12] width 57 height 6
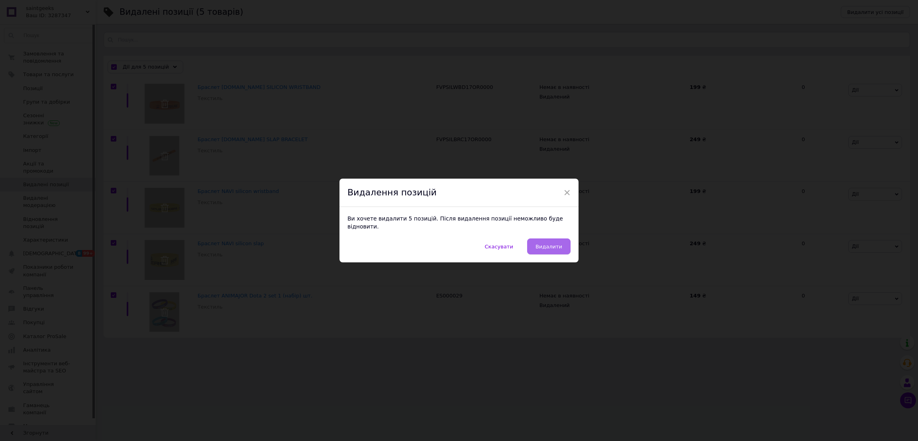
click at [538, 246] on button "Видалити" at bounding box center [548, 246] width 43 height 16
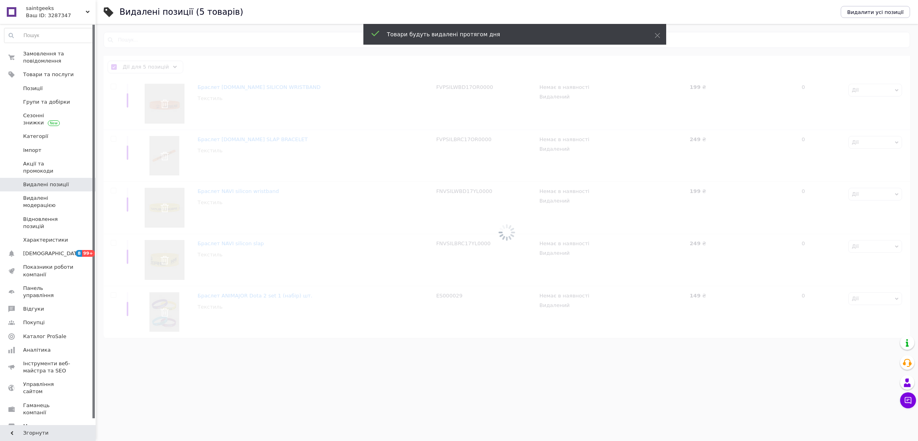
checkbox input "false"
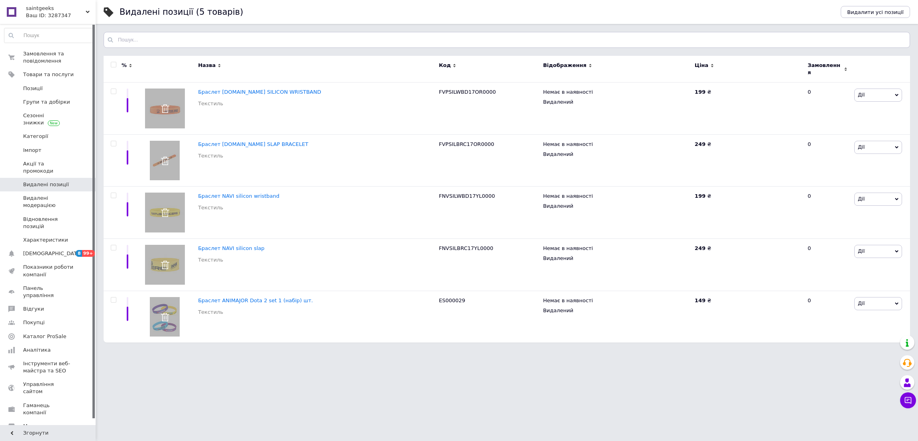
click at [114, 63] on input "checkbox" at bounding box center [113, 64] width 5 height 5
checkbox input "true"
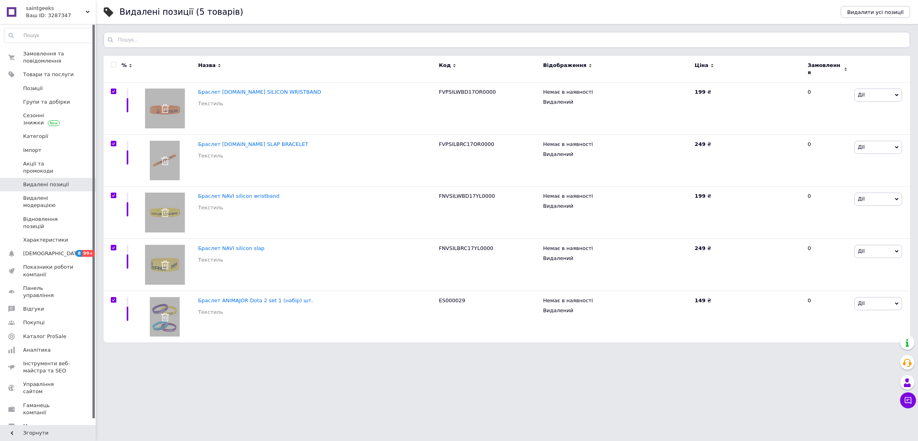
checkbox input "true"
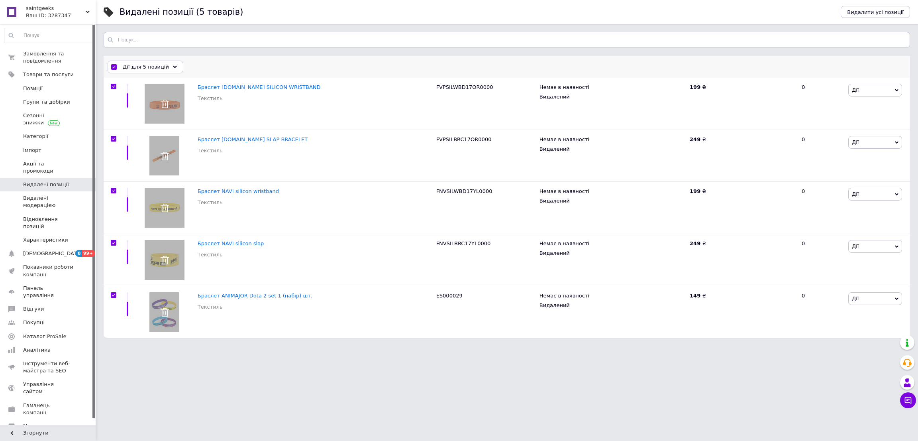
click at [174, 66] on div "Дії для 5 позицій" at bounding box center [146, 67] width 76 height 13
click at [156, 97] on span "Видалити позиції" at bounding box center [165, 97] width 106 height 7
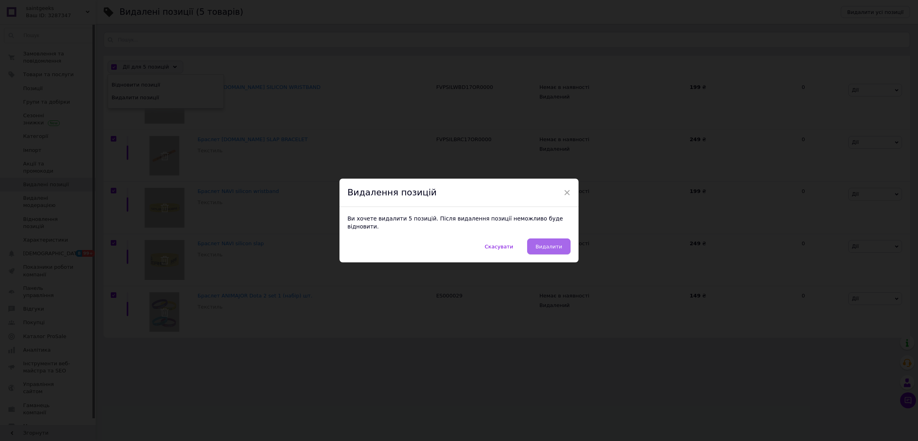
click at [546, 245] on span "Видалити" at bounding box center [549, 247] width 27 height 6
checkbox input "false"
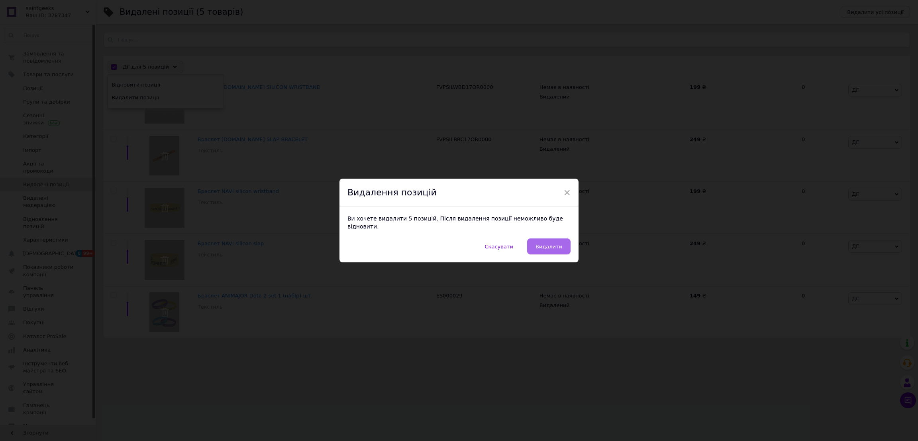
checkbox input "false"
